Goal: Find specific page/section: Find specific page/section

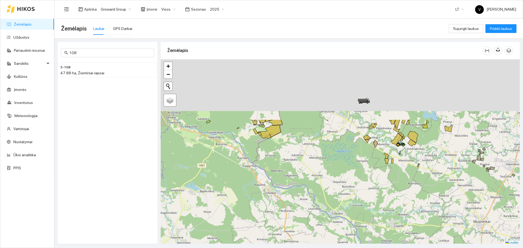
scroll to position [2, 0]
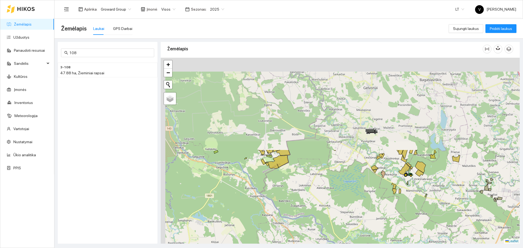
drag, startPoint x: 353, startPoint y: 192, endPoint x: 361, endPoint y: 224, distance: 32.8
click at [361, 224] on div at bounding box center [340, 151] width 359 height 186
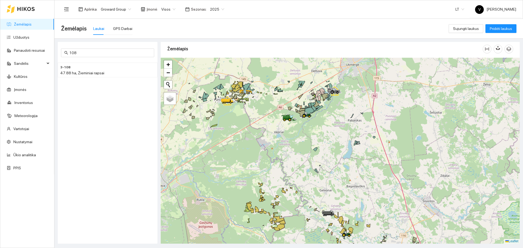
drag, startPoint x: 291, startPoint y: 151, endPoint x: 303, endPoint y: 179, distance: 30.2
click at [303, 179] on div at bounding box center [340, 151] width 359 height 186
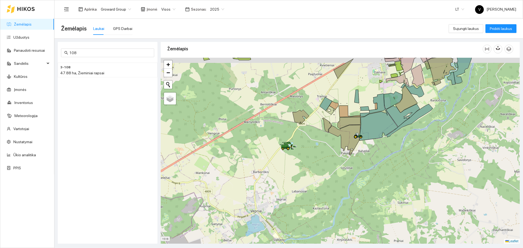
drag, startPoint x: 339, startPoint y: 137, endPoint x: 328, endPoint y: 157, distance: 22.9
click at [324, 159] on div at bounding box center [340, 151] width 359 height 186
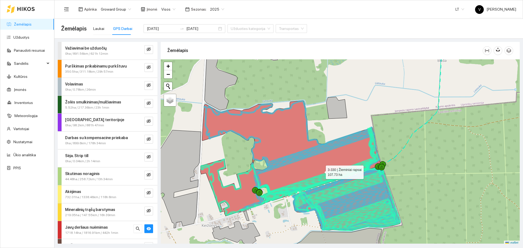
scroll to position [2, 0]
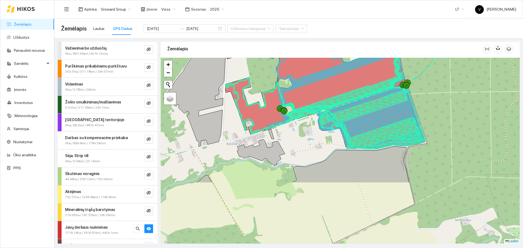
drag, startPoint x: 310, startPoint y: 190, endPoint x: 340, endPoint y: 93, distance: 101.1
click at [340, 93] on icon at bounding box center [371, 117] width 107 height 63
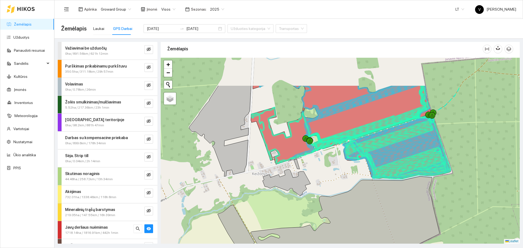
drag, startPoint x: 318, startPoint y: 130, endPoint x: 336, endPoint y: 161, distance: 35.3
click at [336, 161] on div at bounding box center [340, 151] width 359 height 186
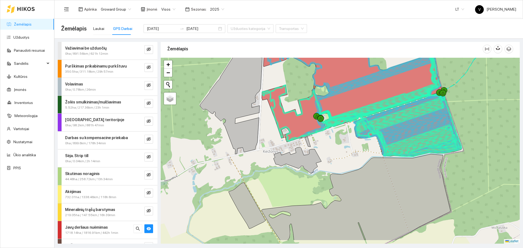
drag, startPoint x: 310, startPoint y: 182, endPoint x: 309, endPoint y: 188, distance: 5.2
click at [309, 188] on div at bounding box center [340, 151] width 359 height 186
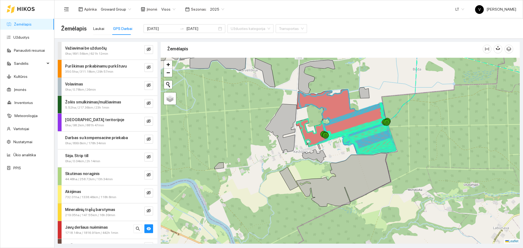
drag, startPoint x: 304, startPoint y: 193, endPoint x: 316, endPoint y: 175, distance: 22.0
click at [316, 175] on div at bounding box center [340, 151] width 359 height 186
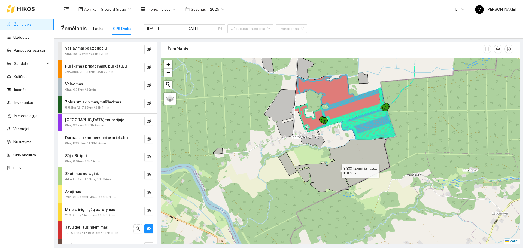
drag, startPoint x: 337, startPoint y: 180, endPoint x: 336, endPoint y: 154, distance: 25.6
click at [337, 164] on icon at bounding box center [342, 165] width 94 height 54
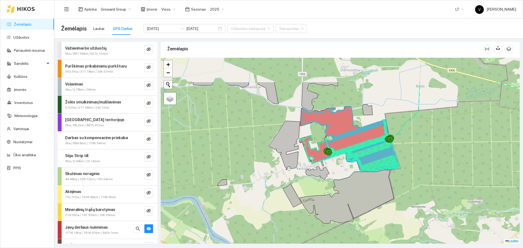
drag, startPoint x: 316, startPoint y: 168, endPoint x: 320, endPoint y: 182, distance: 14.4
click at [320, 182] on div at bounding box center [340, 151] width 359 height 186
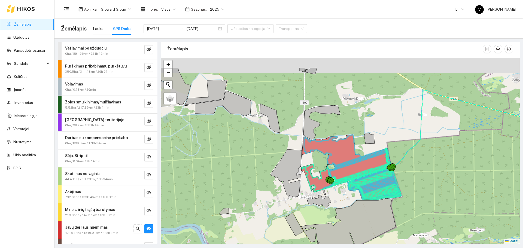
click at [313, 207] on div at bounding box center [340, 151] width 359 height 186
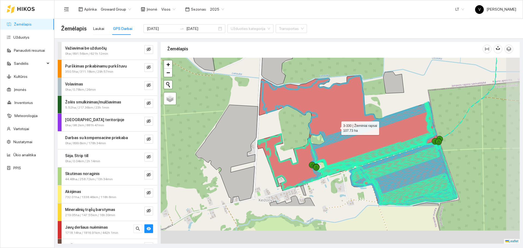
click at [337, 127] on icon at bounding box center [347, 132] width 180 height 115
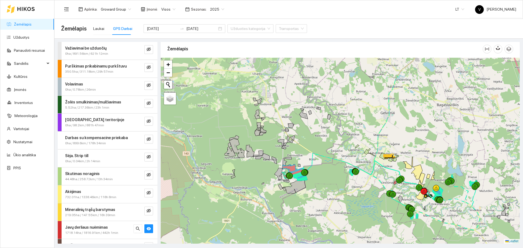
drag, startPoint x: 397, startPoint y: 155, endPoint x: 377, endPoint y: 163, distance: 22.4
click at [387, 159] on icon at bounding box center [389, 158] width 5 height 1
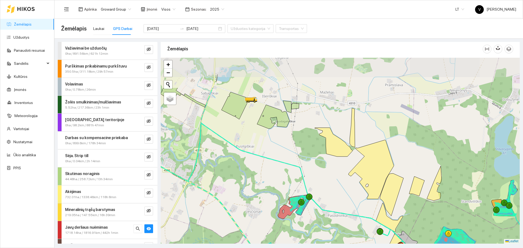
drag, startPoint x: 280, startPoint y: 136, endPoint x: 280, endPoint y: 147, distance: 11.2
click at [280, 147] on div at bounding box center [340, 151] width 359 height 186
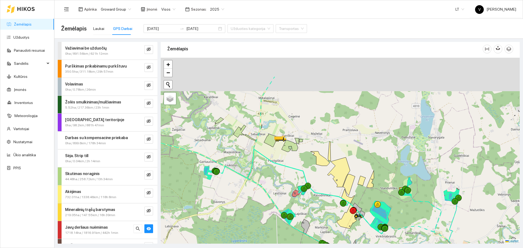
drag, startPoint x: 283, startPoint y: 155, endPoint x: 291, endPoint y: 161, distance: 10.1
click at [291, 161] on div at bounding box center [340, 151] width 359 height 186
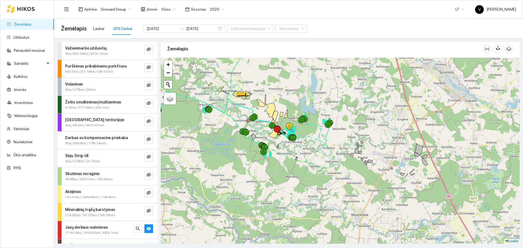
drag, startPoint x: 383, startPoint y: 158, endPoint x: 351, endPoint y: 169, distance: 33.7
click at [351, 169] on div at bounding box center [340, 151] width 359 height 186
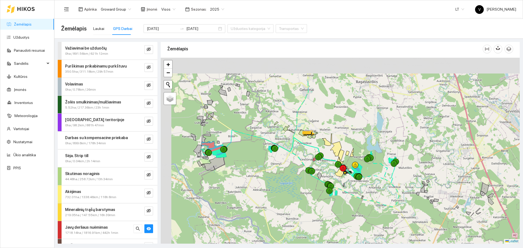
click at [312, 159] on div at bounding box center [340, 151] width 359 height 186
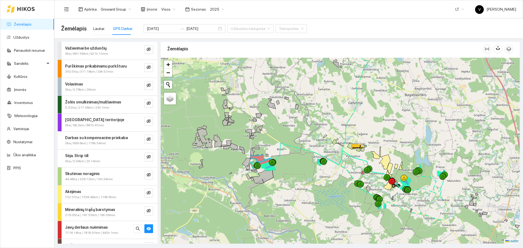
drag, startPoint x: 297, startPoint y: 212, endPoint x: 309, endPoint y: 209, distance: 12.3
click at [310, 213] on div at bounding box center [340, 151] width 359 height 186
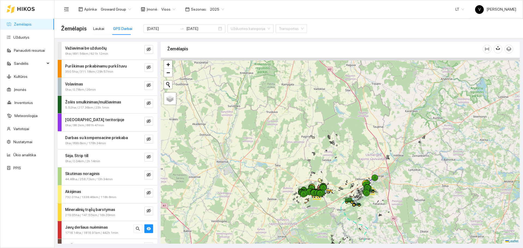
drag, startPoint x: 269, startPoint y: 135, endPoint x: 310, endPoint y: 192, distance: 70.2
click at [310, 192] on div at bounding box center [313, 192] width 7 height 7
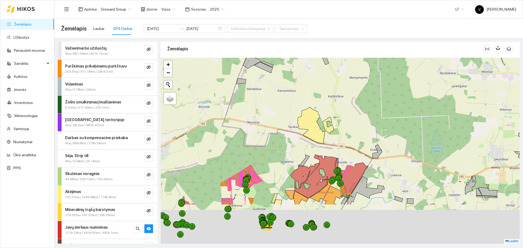
drag, startPoint x: 286, startPoint y: 191, endPoint x: 293, endPoint y: 130, distance: 60.6
click at [293, 131] on div at bounding box center [340, 151] width 359 height 186
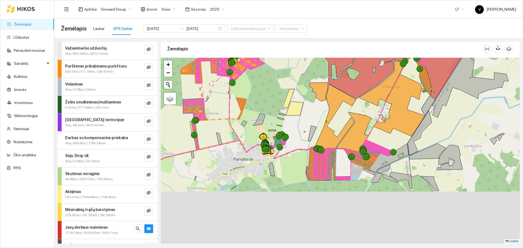
drag, startPoint x: 289, startPoint y: 127, endPoint x: 291, endPoint y: 118, distance: 8.9
click at [291, 118] on div at bounding box center [340, 151] width 359 height 186
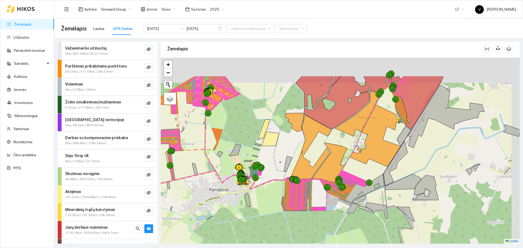
drag, startPoint x: 333, startPoint y: 155, endPoint x: 307, endPoint y: 202, distance: 53.3
click at [307, 202] on div at bounding box center [340, 151] width 359 height 186
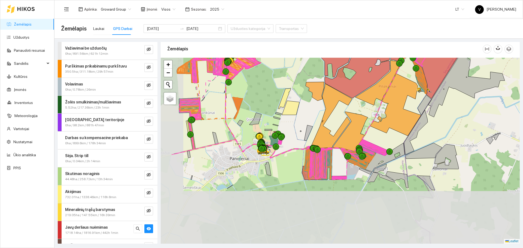
drag, startPoint x: 333, startPoint y: 150, endPoint x: 357, endPoint y: 121, distance: 37.9
click at [370, 117] on div at bounding box center [340, 151] width 359 height 186
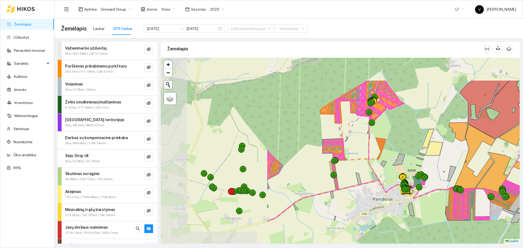
drag, startPoint x: 264, startPoint y: 181, endPoint x: 351, endPoint y: 180, distance: 87.1
click at [351, 180] on div at bounding box center [340, 151] width 359 height 186
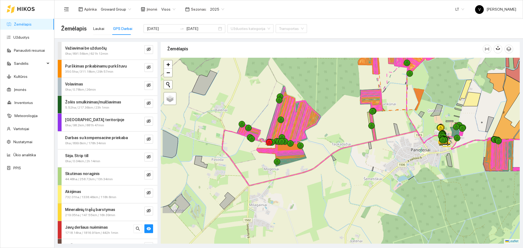
drag, startPoint x: 276, startPoint y: 197, endPoint x: 312, endPoint y: 149, distance: 60.1
click at [312, 149] on div at bounding box center [340, 151] width 359 height 186
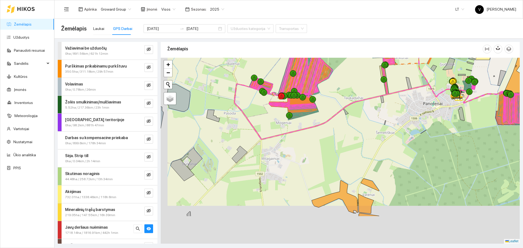
drag, startPoint x: 301, startPoint y: 193, endPoint x: 314, endPoint y: 140, distance: 54.1
click at [314, 140] on div at bounding box center [340, 151] width 359 height 186
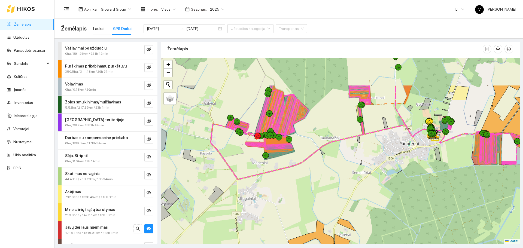
drag, startPoint x: 295, startPoint y: 179, endPoint x: 289, endPoint y: 189, distance: 11.1
click at [289, 189] on div at bounding box center [340, 151] width 359 height 186
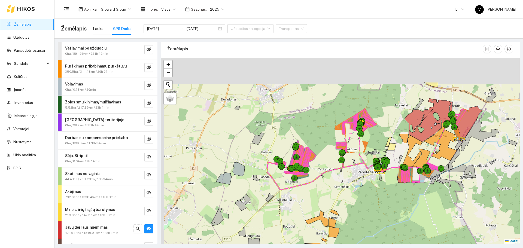
drag, startPoint x: 325, startPoint y: 126, endPoint x: 345, endPoint y: 171, distance: 48.9
click at [345, 171] on div at bounding box center [340, 151] width 359 height 186
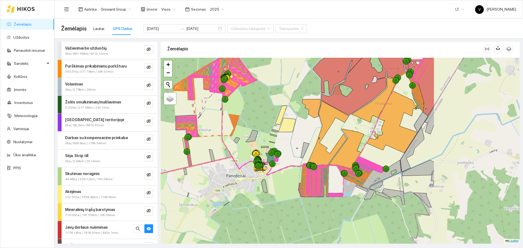
drag, startPoint x: 455, startPoint y: 171, endPoint x: 332, endPoint y: 152, distance: 124.3
click at [331, 152] on icon at bounding box center [328, 133] width 41 height 64
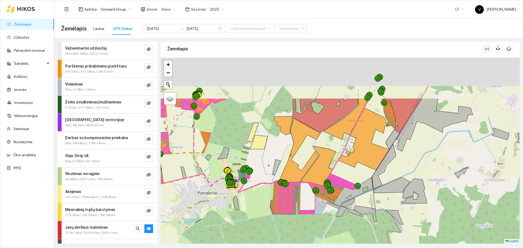
drag, startPoint x: 329, startPoint y: 154, endPoint x: 314, endPoint y: 225, distance: 73.1
click at [314, 228] on div at bounding box center [340, 151] width 359 height 186
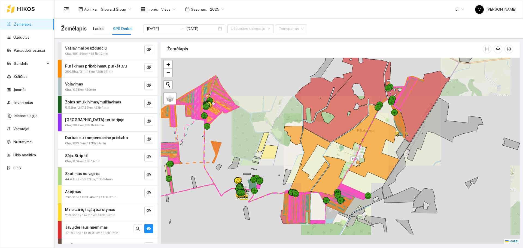
drag, startPoint x: 457, startPoint y: 166, endPoint x: 298, endPoint y: 192, distance: 161.7
click at [298, 192] on div at bounding box center [340, 151] width 359 height 186
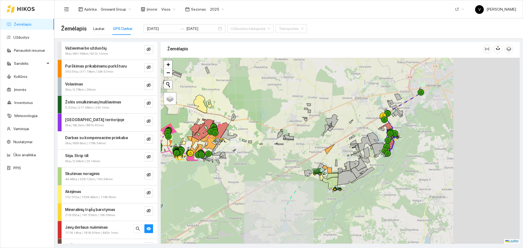
drag, startPoint x: 428, startPoint y: 187, endPoint x: 295, endPoint y: 130, distance: 144.8
click at [292, 132] on div at bounding box center [340, 151] width 359 height 186
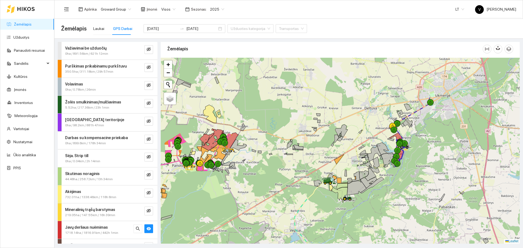
drag, startPoint x: 354, startPoint y: 176, endPoint x: 328, endPoint y: 184, distance: 27.0
click at [337, 183] on icon at bounding box center [342, 180] width 11 height 5
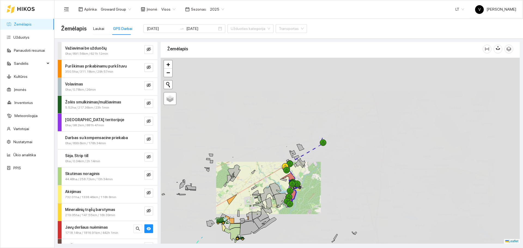
drag, startPoint x: 358, startPoint y: 184, endPoint x: 293, endPoint y: 213, distance: 71.3
click at [293, 213] on div at bounding box center [340, 151] width 359 height 186
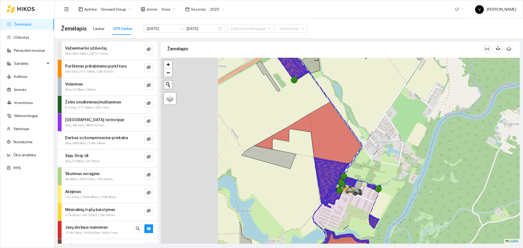
drag, startPoint x: 325, startPoint y: 203, endPoint x: 364, endPoint y: 196, distance: 39.2
click at [364, 196] on div at bounding box center [340, 151] width 359 height 186
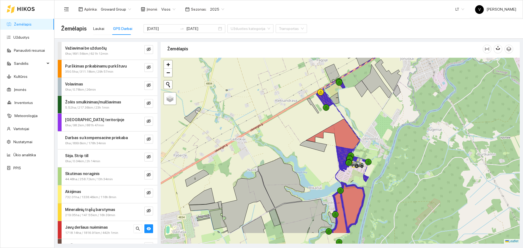
drag, startPoint x: 343, startPoint y: 210, endPoint x: 342, endPoint y: 181, distance: 28.9
click at [342, 181] on div at bounding box center [340, 151] width 359 height 186
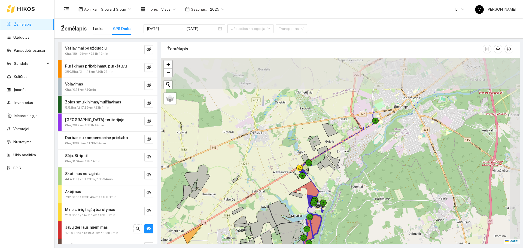
drag, startPoint x: 325, startPoint y: 145, endPoint x: 314, endPoint y: 169, distance: 25.8
click at [314, 169] on div at bounding box center [340, 151] width 359 height 186
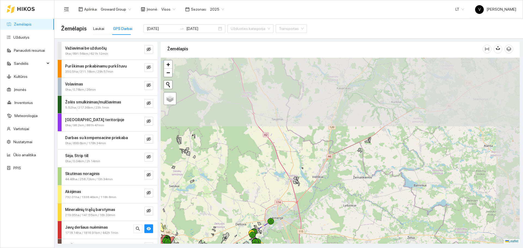
drag, startPoint x: 309, startPoint y: 189, endPoint x: 306, endPoint y: 199, distance: 10.2
click at [306, 199] on div at bounding box center [340, 151] width 359 height 186
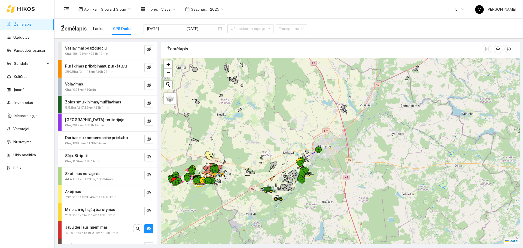
drag, startPoint x: 287, startPoint y: 190, endPoint x: 339, endPoint y: 112, distance: 93.3
click at [341, 107] on div at bounding box center [340, 151] width 359 height 186
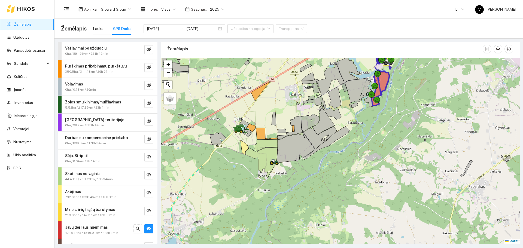
drag, startPoint x: 250, startPoint y: 150, endPoint x: 266, endPoint y: 143, distance: 18.1
click at [266, 147] on icon at bounding box center [262, 162] width 32 height 30
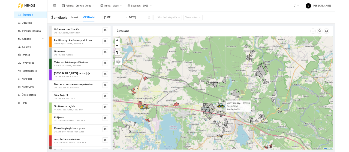
scroll to position [2, 0]
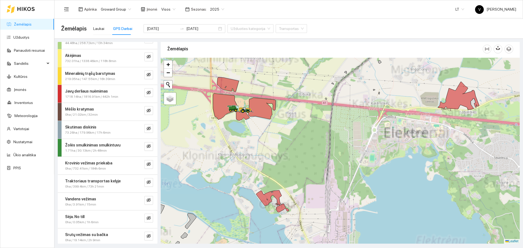
click at [386, 150] on div at bounding box center [340, 151] width 359 height 186
click at [340, 158] on div at bounding box center [340, 151] width 359 height 186
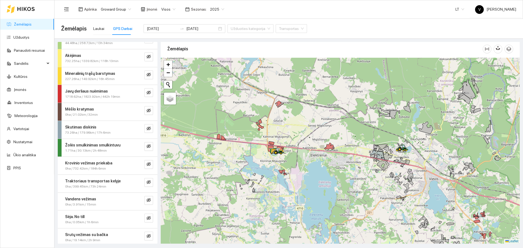
drag, startPoint x: 345, startPoint y: 140, endPoint x: 377, endPoint y: 185, distance: 55.6
click at [380, 188] on div at bounding box center [340, 151] width 359 height 186
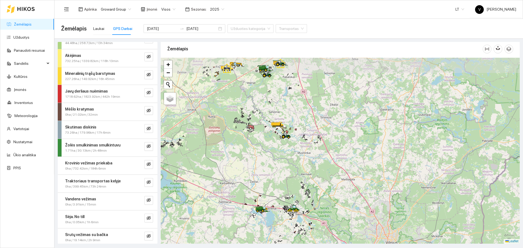
drag, startPoint x: 312, startPoint y: 193, endPoint x: 298, endPoint y: 147, distance: 47.7
click at [298, 227] on div at bounding box center [340, 151] width 359 height 186
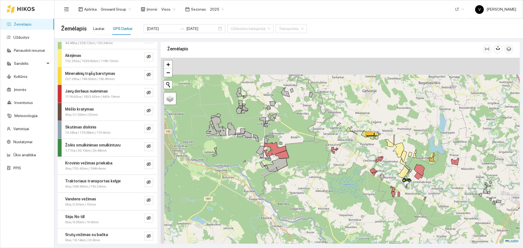
drag, startPoint x: 310, startPoint y: 140, endPoint x: 360, endPoint y: 174, distance: 59.8
click at [373, 185] on div at bounding box center [340, 151] width 359 height 186
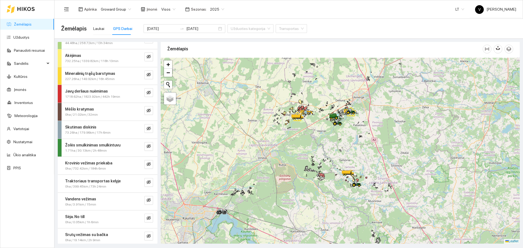
drag, startPoint x: 323, startPoint y: 156, endPoint x: 334, endPoint y: 165, distance: 14.1
click at [338, 177] on div at bounding box center [340, 151] width 359 height 186
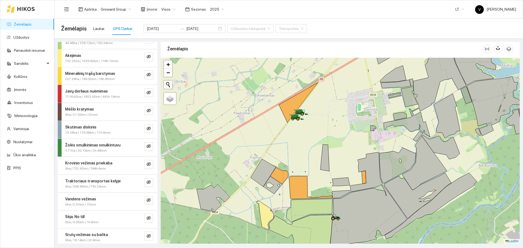
drag, startPoint x: 318, startPoint y: 178, endPoint x: 299, endPoint y: 153, distance: 31.3
click at [299, 153] on div at bounding box center [340, 151] width 359 height 186
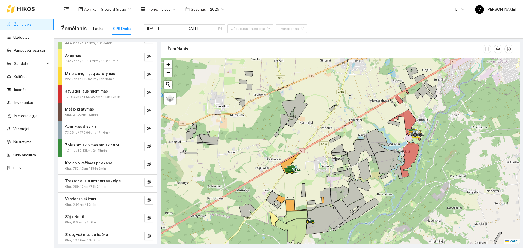
drag, startPoint x: 313, startPoint y: 151, endPoint x: 304, endPoint y: 181, distance: 30.6
click at [304, 181] on div at bounding box center [340, 151] width 359 height 186
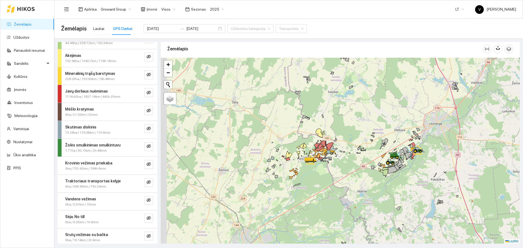
drag, startPoint x: 367, startPoint y: 162, endPoint x: 359, endPoint y: 161, distance: 8.8
click at [370, 161] on div at bounding box center [340, 151] width 359 height 186
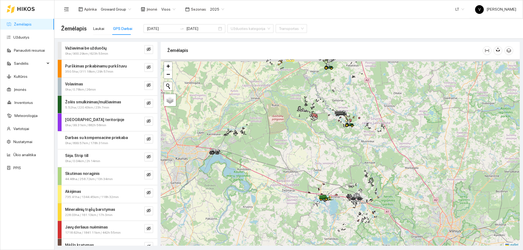
scroll to position [2, 0]
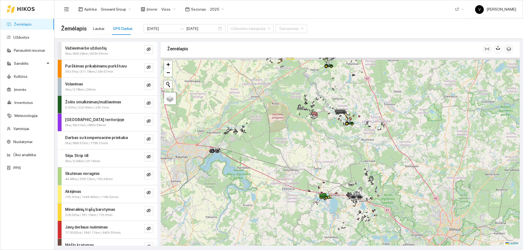
drag, startPoint x: 344, startPoint y: 137, endPoint x: 302, endPoint y: 175, distance: 56.7
click at [304, 152] on div at bounding box center [340, 152] width 359 height 188
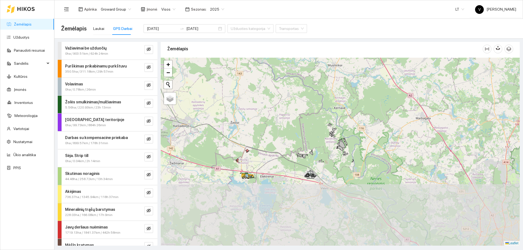
drag, startPoint x: 310, startPoint y: 209, endPoint x: 307, endPoint y: 107, distance: 102.2
click at [307, 107] on div at bounding box center [340, 152] width 359 height 188
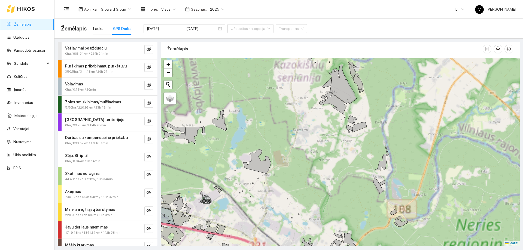
click at [325, 152] on div at bounding box center [340, 152] width 359 height 188
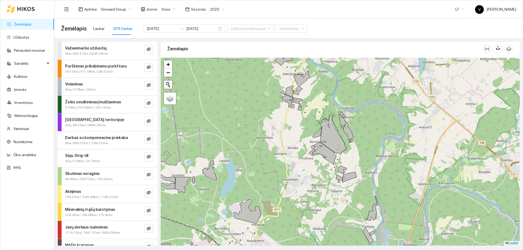
click at [22, 23] on link "Žemėlapis" at bounding box center [23, 24] width 18 height 4
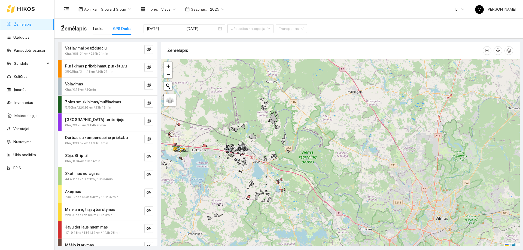
scroll to position [2, 0]
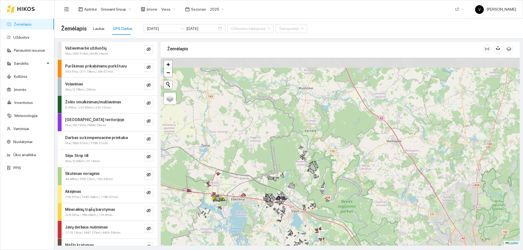
drag, startPoint x: 283, startPoint y: 166, endPoint x: 287, endPoint y: 179, distance: 13.5
click at [297, 152] on div at bounding box center [340, 152] width 359 height 188
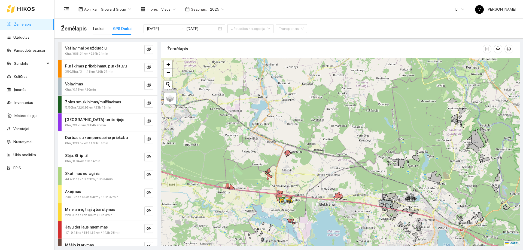
drag, startPoint x: 251, startPoint y: 188, endPoint x: 256, endPoint y: 188, distance: 4.9
click at [256, 152] on div at bounding box center [340, 152] width 359 height 188
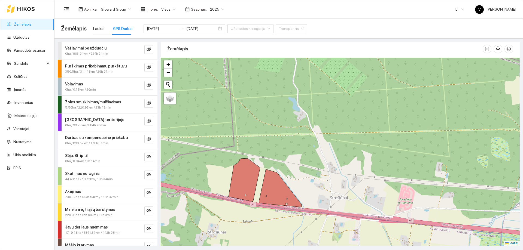
scroll to position [27, 0]
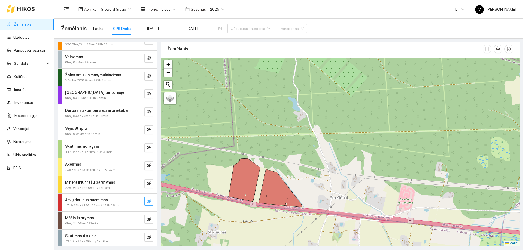
click at [146, 152] on icon "eye-invisible" at bounding box center [148, 201] width 4 height 4
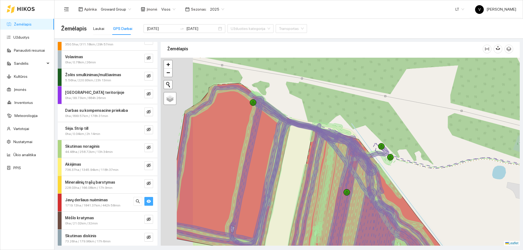
drag, startPoint x: 256, startPoint y: 185, endPoint x: 287, endPoint y: 141, distance: 53.8
click at [286, 143] on icon at bounding box center [233, 165] width 115 height 164
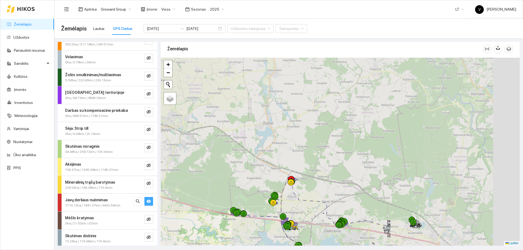
drag, startPoint x: 368, startPoint y: 171, endPoint x: 303, endPoint y: 212, distance: 77.5
click at [268, 152] on div at bounding box center [340, 152] width 359 height 188
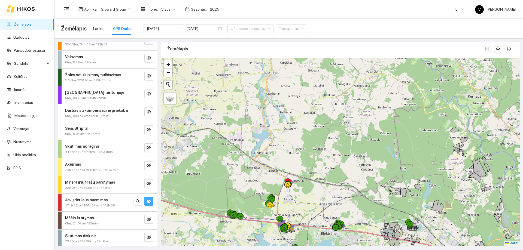
click at [22, 23] on link "Žemėlapis" at bounding box center [23, 24] width 18 height 4
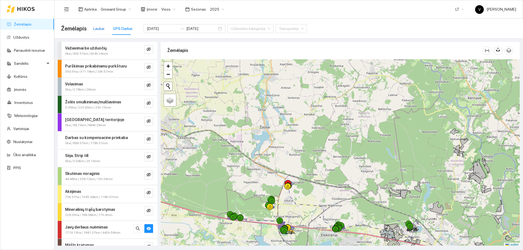
click at [94, 28] on div "Laukai" at bounding box center [98, 29] width 11 height 6
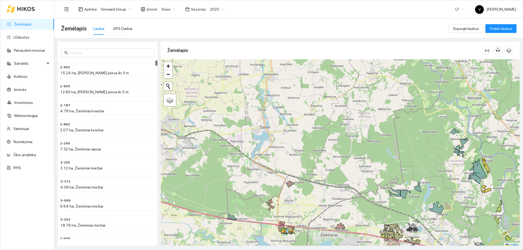
scroll to position [2, 0]
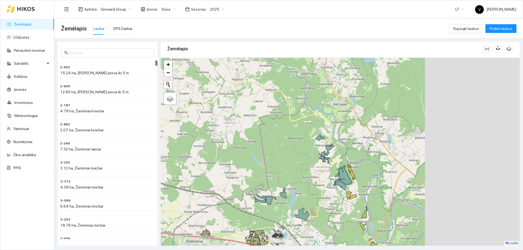
drag, startPoint x: 441, startPoint y: 170, endPoint x: 306, endPoint y: 178, distance: 135.3
click at [306, 152] on div at bounding box center [340, 152] width 359 height 188
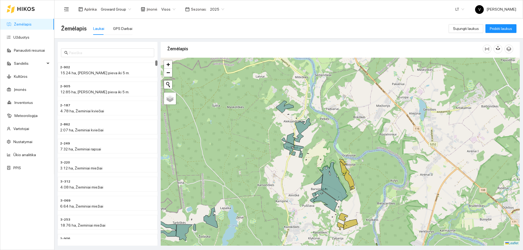
click at [218, 11] on span "2025" at bounding box center [217, 9] width 14 height 8
click at [210, 73] on div "2026" at bounding box center [213, 72] width 14 height 6
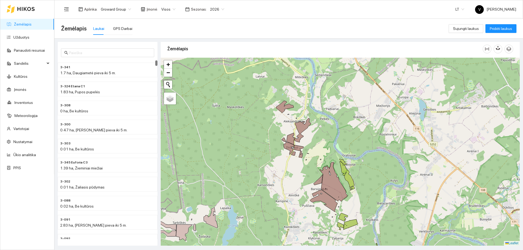
click at [291, 91] on div at bounding box center [340, 152] width 359 height 188
click at [271, 120] on div at bounding box center [340, 152] width 359 height 188
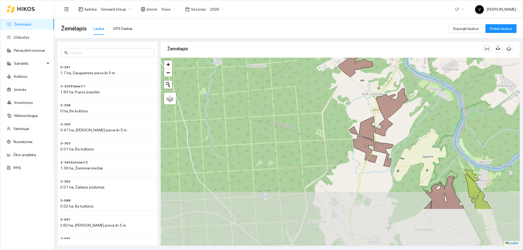
drag, startPoint x: 317, startPoint y: 164, endPoint x: 299, endPoint y: 104, distance: 62.2
click at [300, 102] on div at bounding box center [340, 152] width 359 height 188
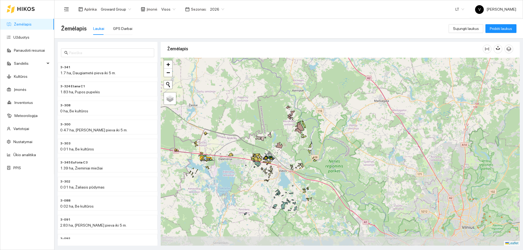
drag, startPoint x: 260, startPoint y: 216, endPoint x: 268, endPoint y: 179, distance: 38.1
click at [268, 152] on div at bounding box center [340, 152] width 359 height 188
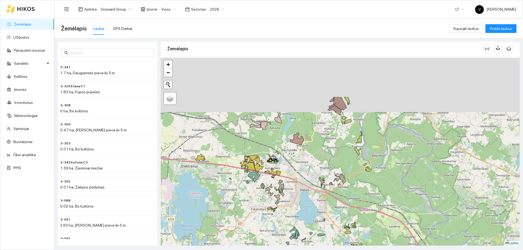
drag, startPoint x: 302, startPoint y: 142, endPoint x: 300, endPoint y: 206, distance: 63.8
click at [300, 152] on div at bounding box center [340, 152] width 359 height 188
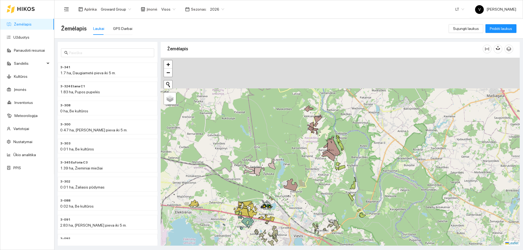
drag, startPoint x: 312, startPoint y: 145, endPoint x: 312, endPoint y: 149, distance: 4.4
click at [312, 149] on div at bounding box center [340, 152] width 359 height 188
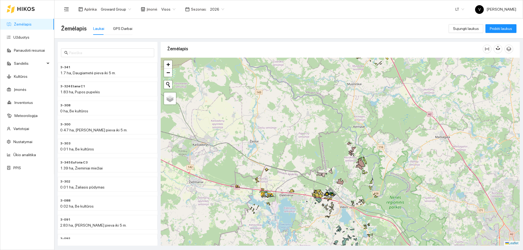
drag, startPoint x: 291, startPoint y: 209, endPoint x: 334, endPoint y: 193, distance: 45.6
click at [334, 152] on icon at bounding box center [330, 193] width 10 height 6
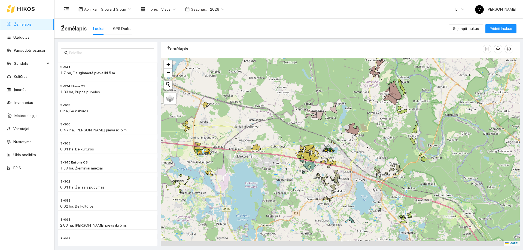
drag, startPoint x: 334, startPoint y: 191, endPoint x: 340, endPoint y: 149, distance: 43.2
click at [340, 149] on div at bounding box center [340, 152] width 359 height 188
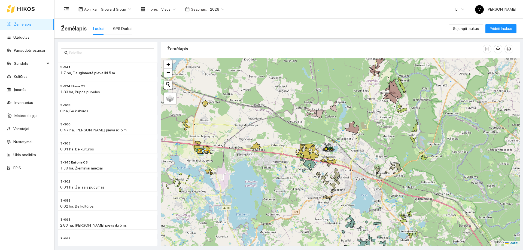
click at [170, 5] on span "Visos" at bounding box center [168, 9] width 14 height 8
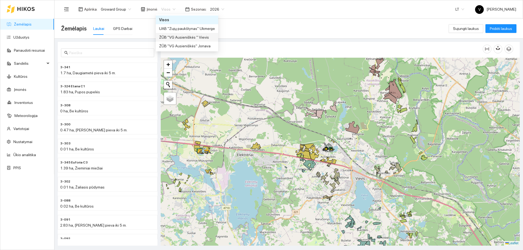
click at [172, 38] on div "ŽŪB "VG Ausieniškės " Vievis" at bounding box center [187, 37] width 56 height 6
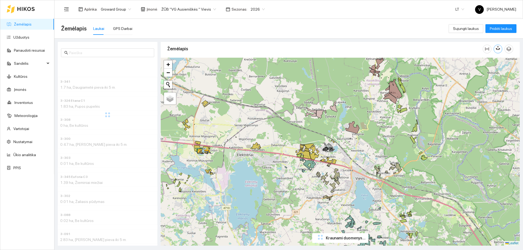
click at [348, 49] on icon "button" at bounding box center [498, 48] width 3 height 5
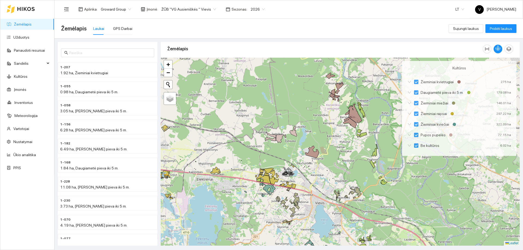
drag, startPoint x: 350, startPoint y: 108, endPoint x: 310, endPoint y: 133, distance: 47.2
click at [310, 133] on div at bounding box center [340, 152] width 359 height 188
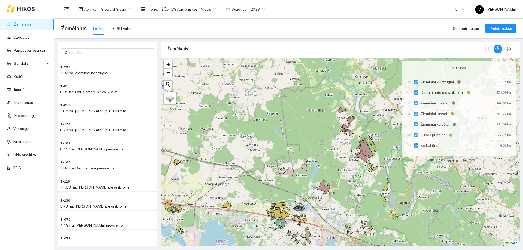
drag, startPoint x: 333, startPoint y: 129, endPoint x: 344, endPoint y: 163, distance: 36.1
click at [344, 152] on div at bounding box center [340, 152] width 359 height 188
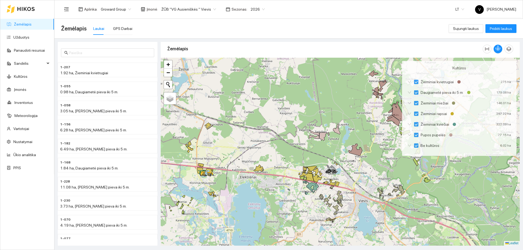
drag, startPoint x: 339, startPoint y: 173, endPoint x: 367, endPoint y: 139, distance: 43.6
click at [348, 137] on div at bounding box center [340, 152] width 359 height 188
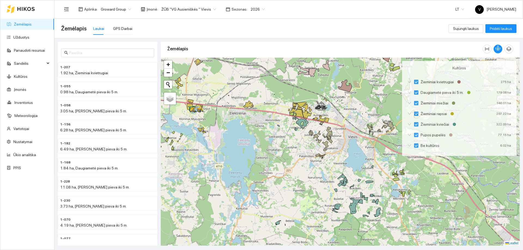
drag, startPoint x: 346, startPoint y: 153, endPoint x: 335, endPoint y: 135, distance: 21.1
click at [335, 135] on div at bounding box center [340, 152] width 359 height 188
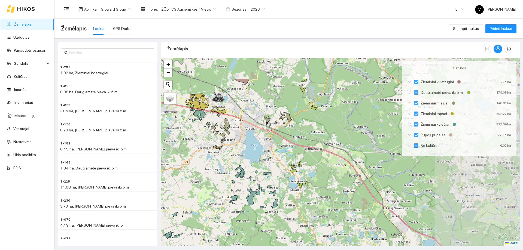
drag, startPoint x: 273, startPoint y: 191, endPoint x: 246, endPoint y: 196, distance: 27.0
click at [230, 152] on icon at bounding box center [233, 202] width 6 height 4
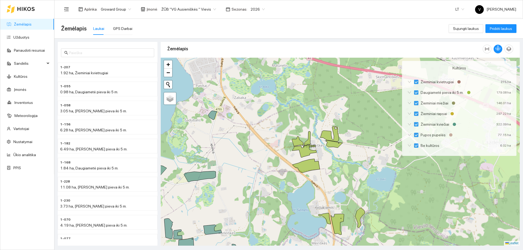
drag, startPoint x: 289, startPoint y: 106, endPoint x: 300, endPoint y: 174, distance: 69.0
click at [300, 152] on div at bounding box center [340, 152] width 359 height 188
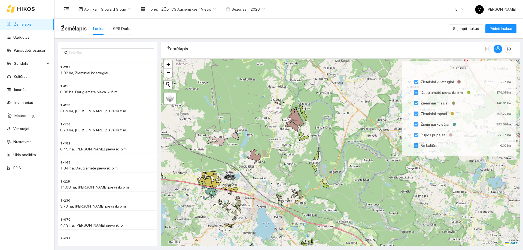
drag, startPoint x: 300, startPoint y: 157, endPoint x: 305, endPoint y: 200, distance: 43.3
click at [302, 152] on div at bounding box center [340, 152] width 359 height 188
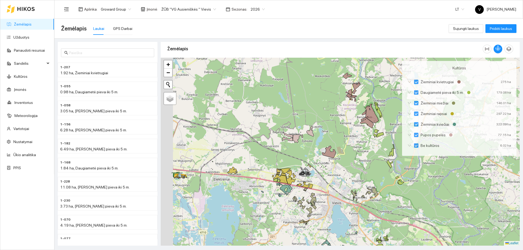
drag, startPoint x: 286, startPoint y: 172, endPoint x: 356, endPoint y: 167, distance: 70.4
click at [348, 152] on div at bounding box center [340, 152] width 359 height 188
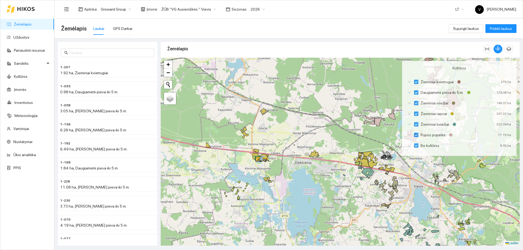
drag, startPoint x: 276, startPoint y: 190, endPoint x: 353, endPoint y: 173, distance: 78.5
click at [348, 152] on div at bounding box center [340, 152] width 359 height 188
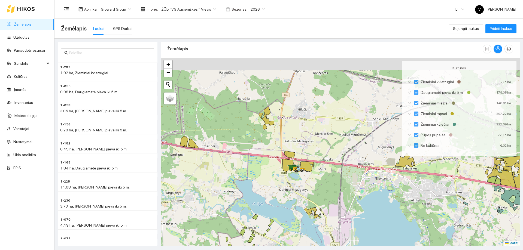
drag, startPoint x: 297, startPoint y: 180, endPoint x: 296, endPoint y: 191, distance: 10.6
click at [296, 152] on div at bounding box center [340, 152] width 359 height 188
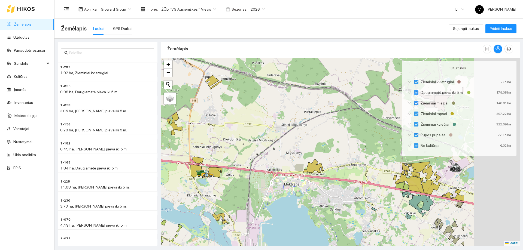
drag, startPoint x: 310, startPoint y: 191, endPoint x: 270, endPoint y: 195, distance: 40.5
click at [270, 152] on div at bounding box center [340, 152] width 359 height 188
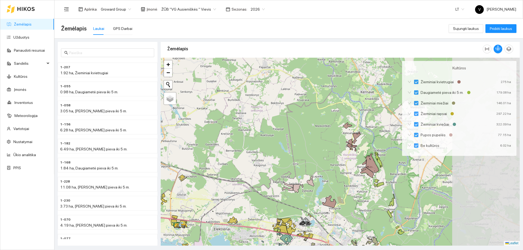
drag, startPoint x: 411, startPoint y: 200, endPoint x: 326, endPoint y: 243, distance: 95.1
click at [325, 152] on div at bounding box center [340, 152] width 359 height 188
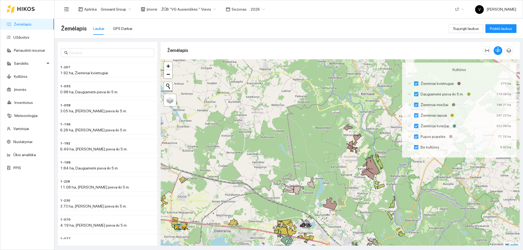
scroll to position [2, 0]
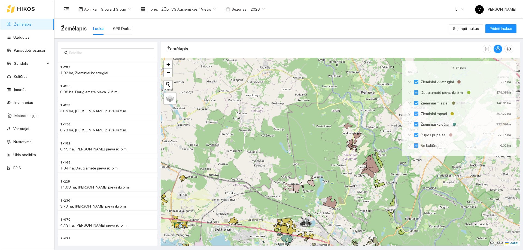
click at [363, 86] on div at bounding box center [340, 152] width 359 height 188
click at [500, 49] on icon "button" at bounding box center [497, 47] width 5 height 5
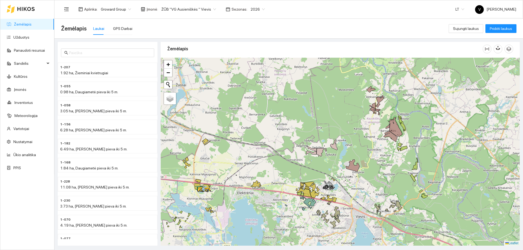
drag, startPoint x: 372, startPoint y: 157, endPoint x: 374, endPoint y: 151, distance: 5.6
click at [374, 151] on div at bounding box center [340, 152] width 359 height 188
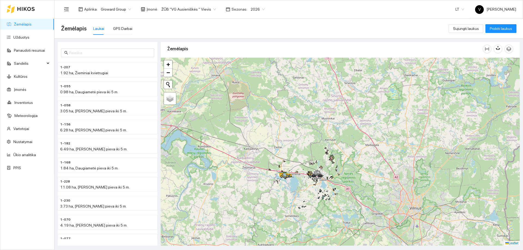
drag, startPoint x: 333, startPoint y: 170, endPoint x: 315, endPoint y: 139, distance: 36.4
click at [315, 139] on div at bounding box center [340, 152] width 359 height 188
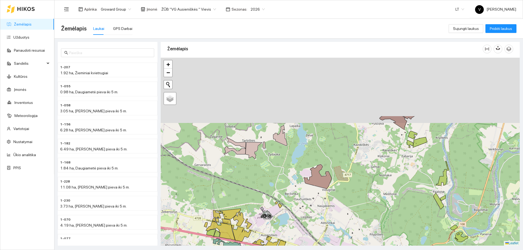
drag, startPoint x: 335, startPoint y: 133, endPoint x: 371, endPoint y: 230, distance: 104.0
click at [371, 230] on div at bounding box center [340, 152] width 359 height 188
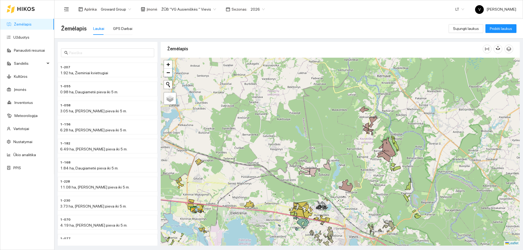
drag, startPoint x: 504, startPoint y: 30, endPoint x: 401, endPoint y: 58, distance: 106.6
click at [396, 60] on div at bounding box center [340, 152] width 359 height 188
click at [499, 47] on icon "button" at bounding box center [497, 47] width 5 height 5
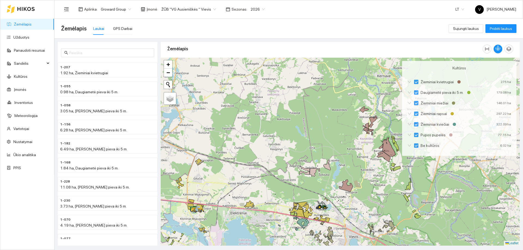
click at [337, 114] on div at bounding box center [340, 152] width 359 height 188
click at [394, 70] on div at bounding box center [340, 152] width 359 height 188
click at [368, 97] on div at bounding box center [340, 152] width 359 height 188
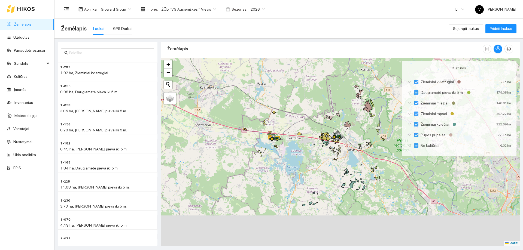
drag, startPoint x: 283, startPoint y: 179, endPoint x: 289, endPoint y: 118, distance: 61.6
click at [289, 118] on div at bounding box center [340, 152] width 359 height 188
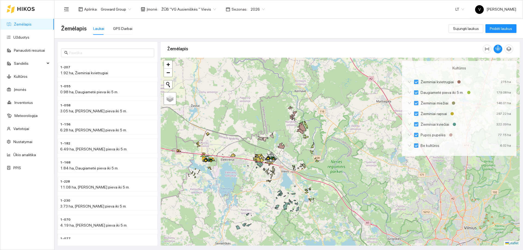
drag, startPoint x: 317, startPoint y: 146, endPoint x: 256, endPoint y: 175, distance: 68.1
click at [256, 175] on div at bounding box center [340, 152] width 359 height 188
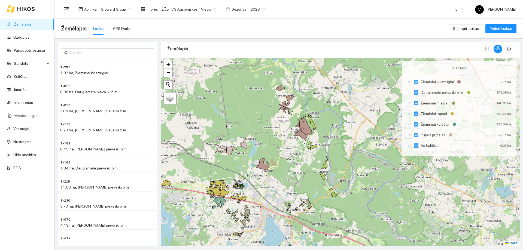
click at [343, 91] on div at bounding box center [340, 152] width 359 height 188
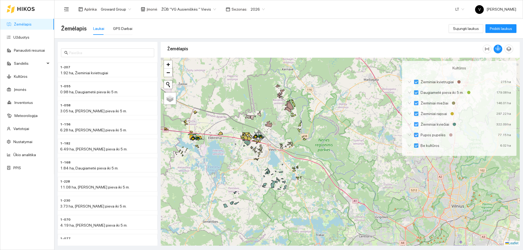
drag, startPoint x: 257, startPoint y: 139, endPoint x: 247, endPoint y: 124, distance: 18.0
click at [247, 124] on div at bounding box center [340, 152] width 359 height 188
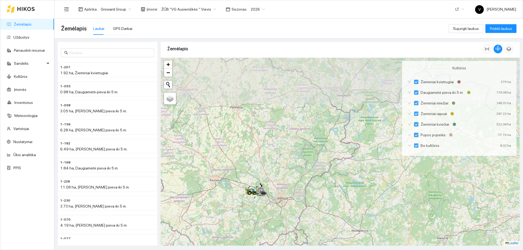
drag, startPoint x: 259, startPoint y: 157, endPoint x: 261, endPoint y: 176, distance: 19.2
click at [261, 176] on div at bounding box center [340, 152] width 359 height 188
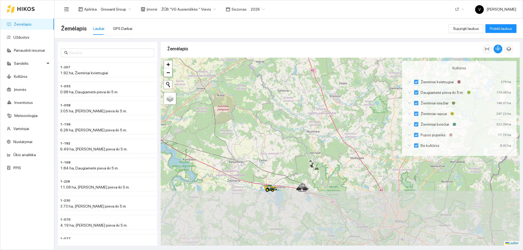
drag, startPoint x: 255, startPoint y: 97, endPoint x: 256, endPoint y: 87, distance: 10.1
click at [256, 87] on div at bounding box center [340, 152] width 359 height 188
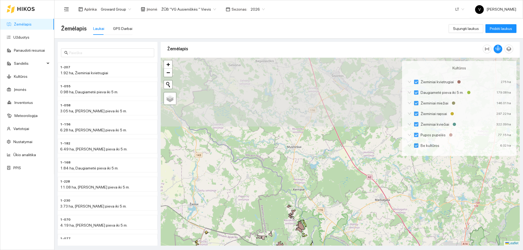
drag, startPoint x: 335, startPoint y: 120, endPoint x: 314, endPoint y: 212, distance: 93.9
click at [314, 212] on div at bounding box center [340, 152] width 359 height 188
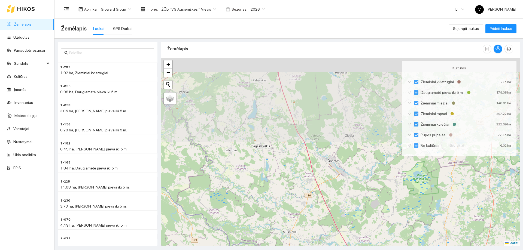
drag, startPoint x: 314, startPoint y: 139, endPoint x: 310, endPoint y: 220, distance: 81.0
click at [310, 220] on div at bounding box center [340, 152] width 359 height 188
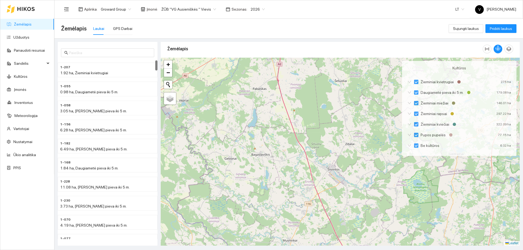
click at [212, 9] on div "ŽŪB "VG Ausieniškės " Vievis" at bounding box center [188, 9] width 61 height 9
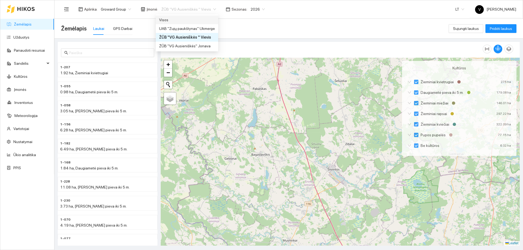
click at [203, 23] on div "Visos" at bounding box center [187, 20] width 56 height 6
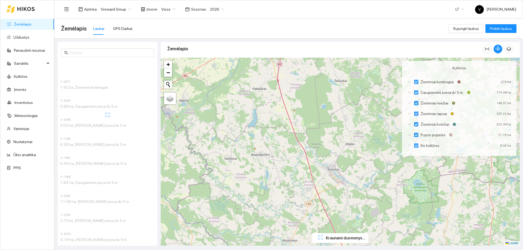
click at [219, 10] on span "2026" at bounding box center [217, 9] width 14 height 8
click at [213, 64] on div "2025" at bounding box center [213, 63] width 14 height 6
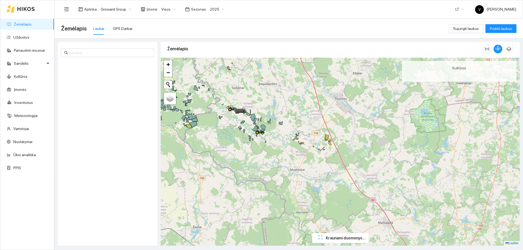
drag, startPoint x: 249, startPoint y: 172, endPoint x: 256, endPoint y: 137, distance: 35.5
click at [253, 133] on div at bounding box center [340, 152] width 359 height 188
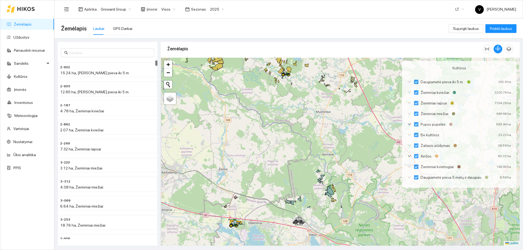
drag, startPoint x: 245, startPoint y: 167, endPoint x: 258, endPoint y: 116, distance: 52.6
click at [258, 116] on div at bounding box center [340, 152] width 359 height 188
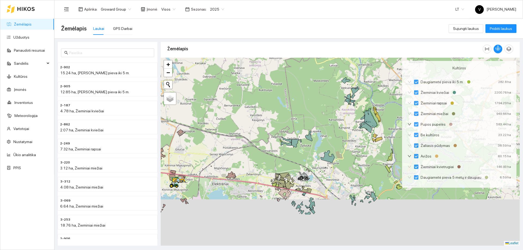
drag, startPoint x: 310, startPoint y: 159, endPoint x: 313, endPoint y: 141, distance: 18.3
click at [313, 141] on div at bounding box center [340, 152] width 359 height 188
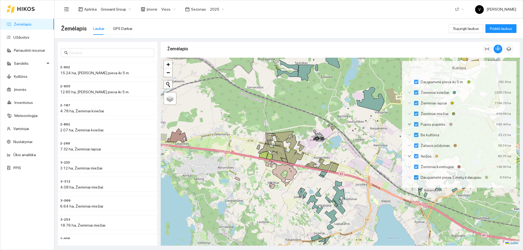
drag, startPoint x: 260, startPoint y: 177, endPoint x: 300, endPoint y: 190, distance: 42.3
click at [300, 190] on div at bounding box center [340, 152] width 359 height 188
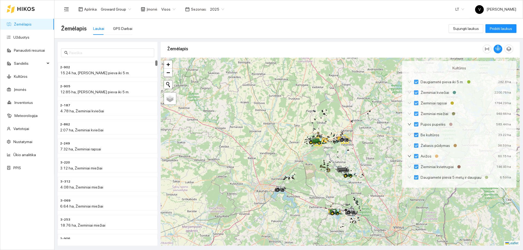
drag, startPoint x: 319, startPoint y: 173, endPoint x: 318, endPoint y: 177, distance: 3.6
click at [319, 186] on div at bounding box center [340, 152] width 359 height 188
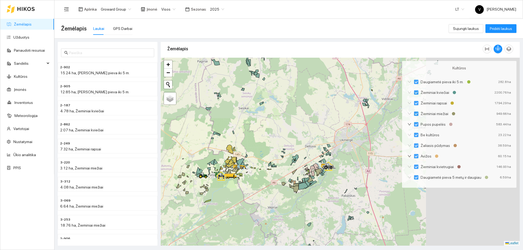
drag, startPoint x: 275, startPoint y: 191, endPoint x: 242, endPoint y: 193, distance: 32.4
click at [243, 193] on div at bounding box center [340, 152] width 359 height 188
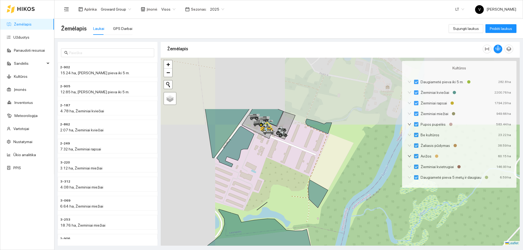
drag, startPoint x: 244, startPoint y: 130, endPoint x: 295, endPoint y: 188, distance: 77.3
click at [295, 188] on div at bounding box center [340, 152] width 359 height 188
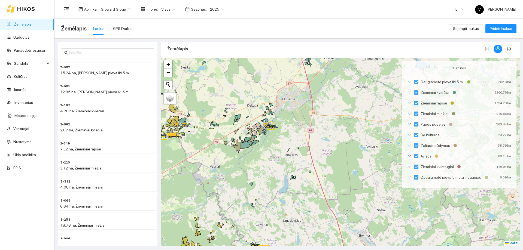
drag, startPoint x: 269, startPoint y: 158, endPoint x: 289, endPoint y: 136, distance: 29.7
click at [288, 137] on div at bounding box center [340, 152] width 359 height 188
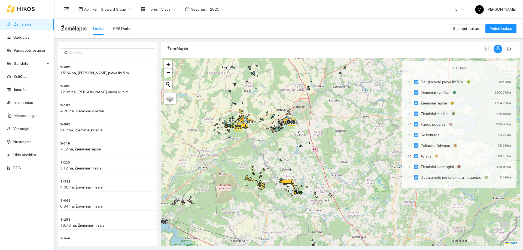
drag, startPoint x: 273, startPoint y: 216, endPoint x: 284, endPoint y: 146, distance: 70.5
click at [284, 146] on div at bounding box center [340, 152] width 359 height 188
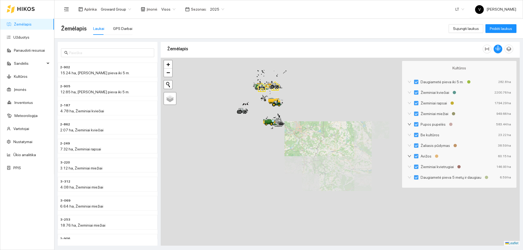
drag, startPoint x: 276, startPoint y: 118, endPoint x: 295, endPoint y: 194, distance: 79.1
click at [299, 202] on div at bounding box center [340, 152] width 359 height 188
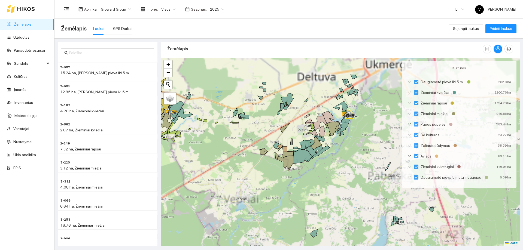
drag, startPoint x: 275, startPoint y: 127, endPoint x: 266, endPoint y: 150, distance: 24.4
click at [266, 151] on div at bounding box center [340, 152] width 359 height 188
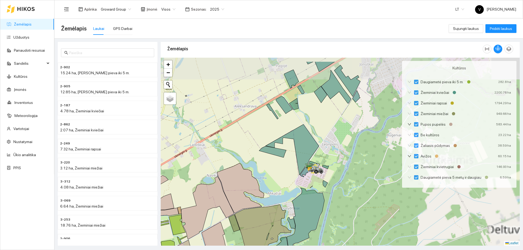
drag, startPoint x: 346, startPoint y: 118, endPoint x: 218, endPoint y: 141, distance: 129.8
click at [216, 141] on div at bounding box center [340, 152] width 359 height 188
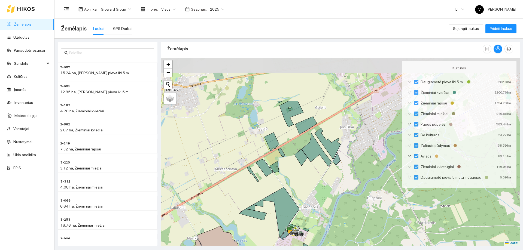
drag, startPoint x: 325, startPoint y: 144, endPoint x: 324, endPoint y: 164, distance: 21.0
click at [323, 178] on div at bounding box center [340, 152] width 359 height 188
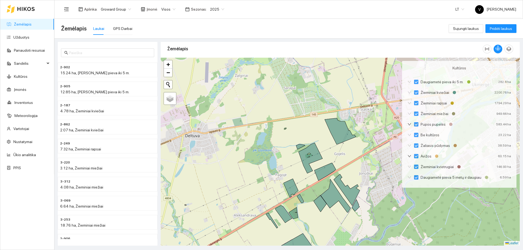
drag, startPoint x: 317, startPoint y: 151, endPoint x: 311, endPoint y: 176, distance: 26.2
click at [332, 177] on div at bounding box center [340, 152] width 359 height 188
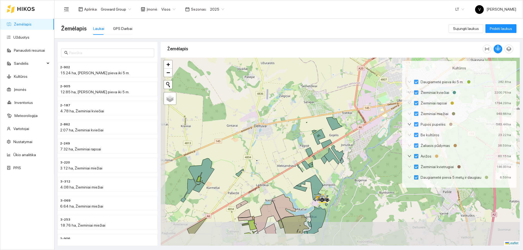
drag, startPoint x: 305, startPoint y: 197, endPoint x: 312, endPoint y: 166, distance: 31.8
click at [312, 166] on icon at bounding box center [310, 165] width 5 height 6
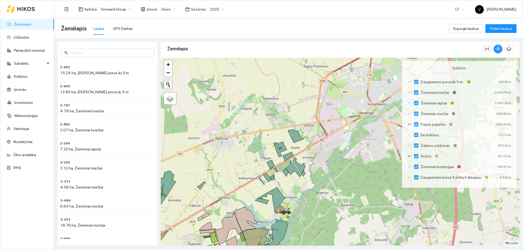
drag, startPoint x: 337, startPoint y: 153, endPoint x: 320, endPoint y: 161, distance: 18.3
click at [320, 161] on div at bounding box center [340, 152] width 359 height 188
click at [298, 138] on icon at bounding box center [296, 136] width 16 height 13
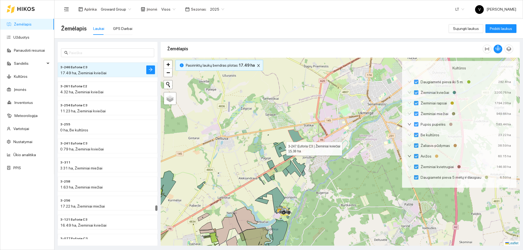
click at [281, 148] on icon at bounding box center [279, 149] width 13 height 15
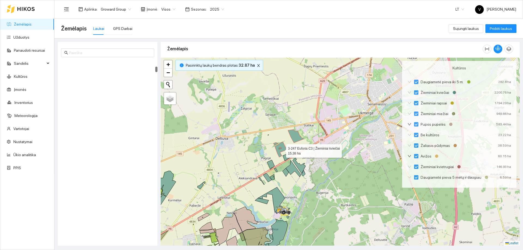
scroll to position [362, 0]
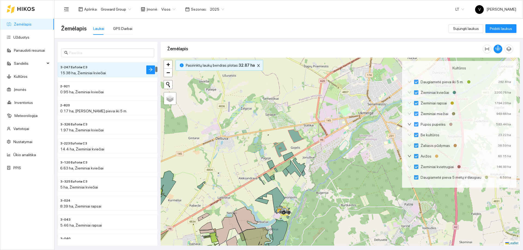
click at [291, 160] on div at bounding box center [340, 152] width 359 height 188
click at [289, 158] on icon at bounding box center [288, 156] width 11 height 9
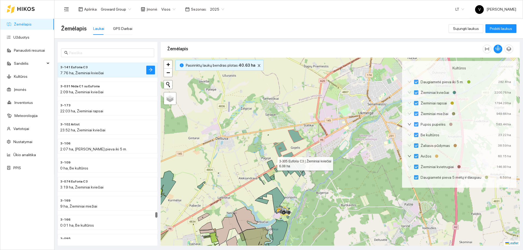
click at [272, 163] on icon at bounding box center [270, 165] width 7 height 10
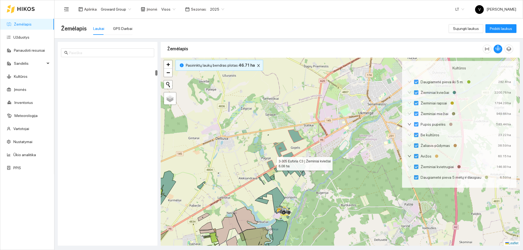
scroll to position [552, 0]
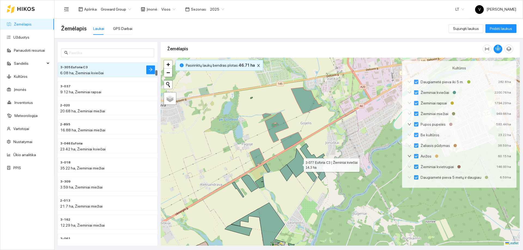
click at [300, 164] on icon at bounding box center [302, 164] width 30 height 33
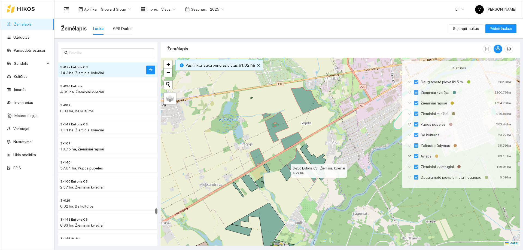
click at [286, 170] on icon at bounding box center [286, 173] width 13 height 17
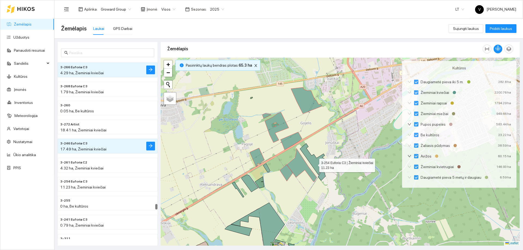
click at [314, 164] on icon at bounding box center [313, 160] width 26 height 32
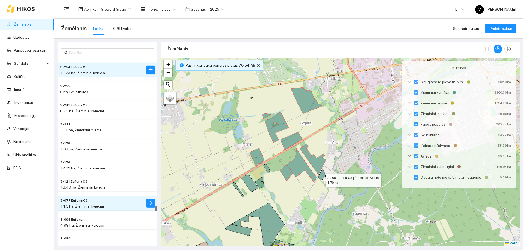
click at [320, 179] on icon at bounding box center [322, 175] width 8 height 12
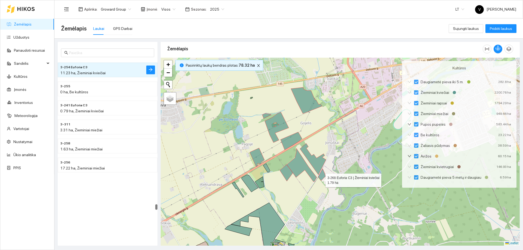
scroll to position [8194, 0]
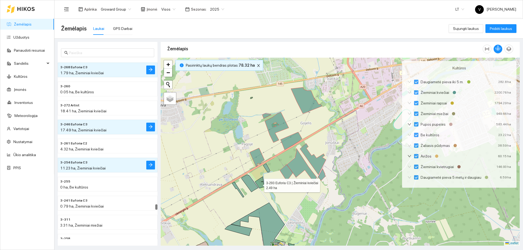
click at [259, 184] on icon at bounding box center [259, 183] width 9 height 12
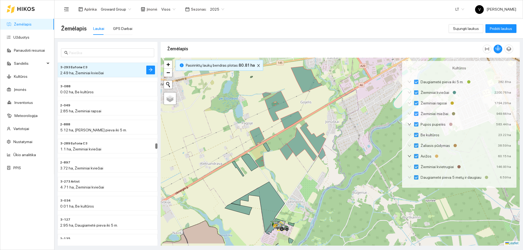
drag, startPoint x: 295, startPoint y: 179, endPoint x: 294, endPoint y: 142, distance: 36.5
click at [294, 142] on div at bounding box center [340, 152] width 359 height 188
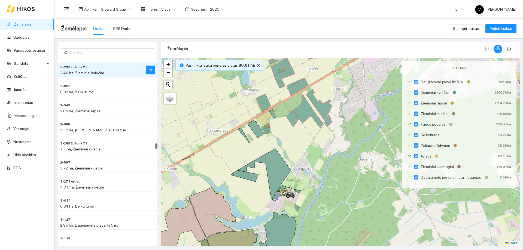
scroll to position [4852, 0]
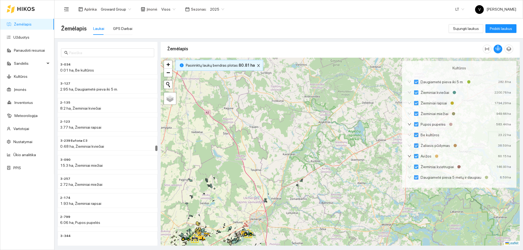
drag, startPoint x: 327, startPoint y: 121, endPoint x: 310, endPoint y: 170, distance: 52.5
click at [310, 170] on div at bounding box center [340, 152] width 359 height 188
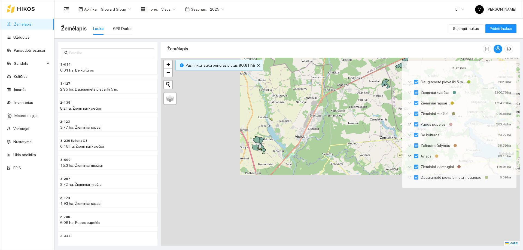
drag, startPoint x: 347, startPoint y: 103, endPoint x: 368, endPoint y: 78, distance: 32.1
click at [368, 78] on div at bounding box center [340, 152] width 359 height 188
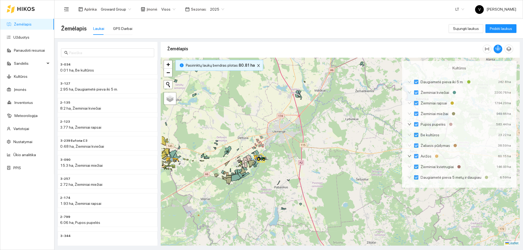
drag, startPoint x: 270, startPoint y: 142, endPoint x: 272, endPoint y: 139, distance: 4.0
click at [273, 137] on div at bounding box center [340, 152] width 359 height 188
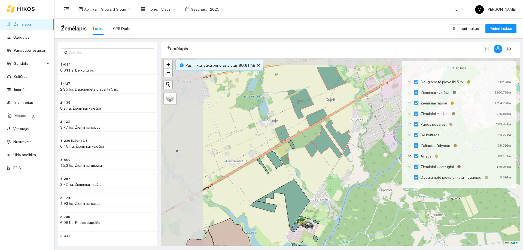
drag, startPoint x: 262, startPoint y: 145, endPoint x: 298, endPoint y: 166, distance: 41.5
click at [298, 166] on div at bounding box center [340, 152] width 359 height 188
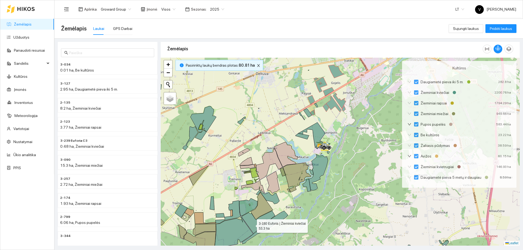
click at [252, 223] on icon at bounding box center [258, 222] width 33 height 23
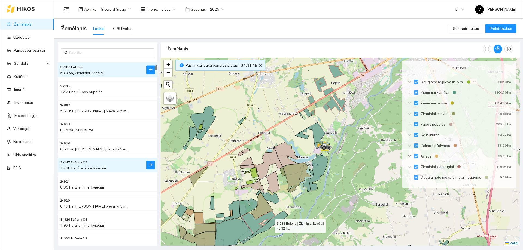
click at [270, 225] on icon at bounding box center [265, 227] width 46 height 33
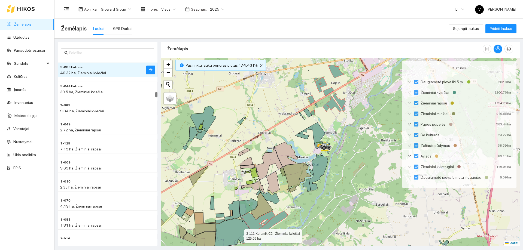
drag, startPoint x: 239, startPoint y: 235, endPoint x: 236, endPoint y: 224, distance: 11.6
click at [239, 235] on icon at bounding box center [234, 232] width 38 height 30
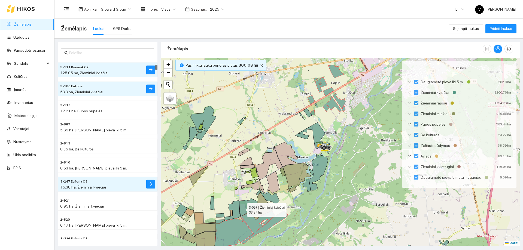
click at [242, 209] on icon at bounding box center [248, 208] width 18 height 18
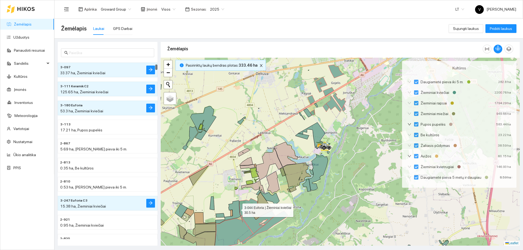
click at [237, 209] on icon at bounding box center [227, 212] width 25 height 23
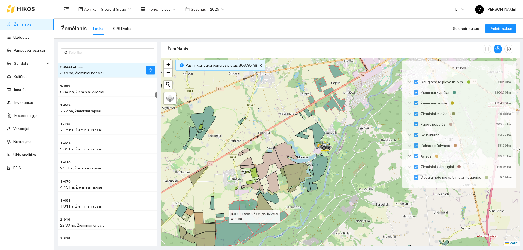
click at [222, 215] on icon at bounding box center [220, 215] width 9 height 4
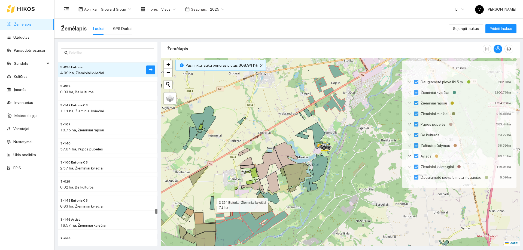
click at [212, 207] on icon at bounding box center [212, 203] width 5 height 13
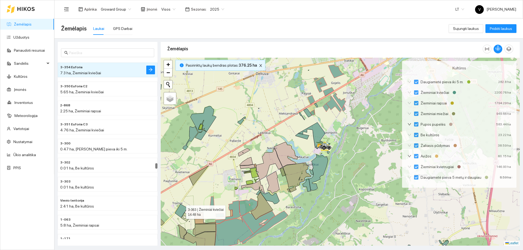
click at [182, 213] on icon at bounding box center [181, 211] width 13 height 14
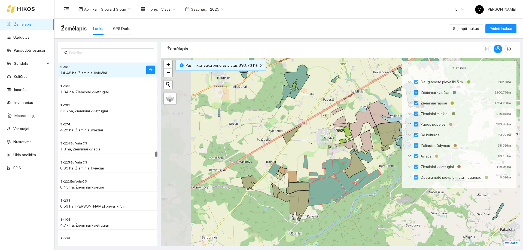
drag, startPoint x: 206, startPoint y: 194, endPoint x: 297, endPoint y: 153, distance: 99.6
click at [296, 153] on div at bounding box center [340, 152] width 359 height 188
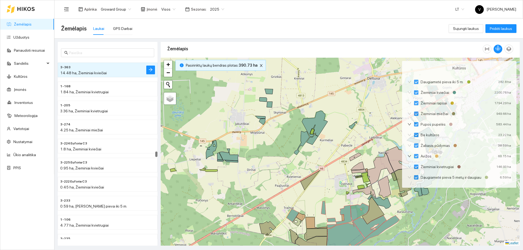
drag, startPoint x: 268, startPoint y: 146, endPoint x: 282, endPoint y: 186, distance: 41.9
click at [283, 187] on div at bounding box center [340, 152] width 359 height 188
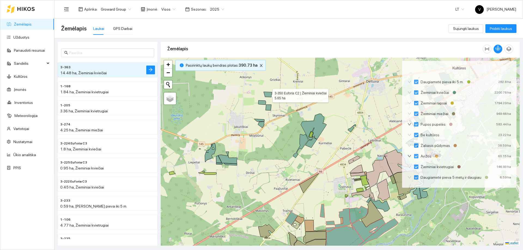
click at [268, 97] on icon at bounding box center [268, 94] width 8 height 5
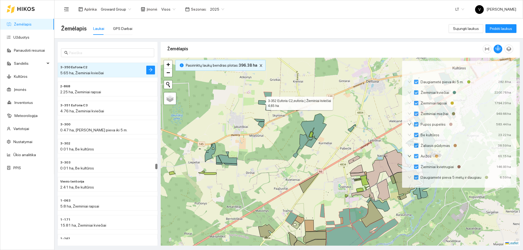
click at [262, 103] on icon at bounding box center [262, 102] width 8 height 4
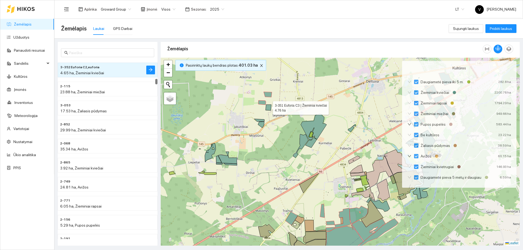
click at [268, 107] on icon at bounding box center [268, 108] width 6 height 6
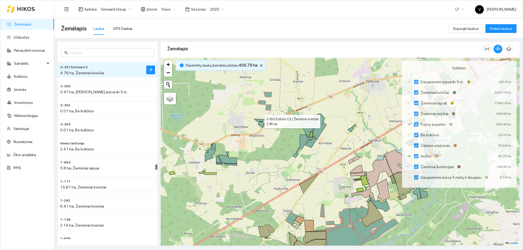
click at [262, 121] on icon at bounding box center [259, 120] width 10 height 3
click at [261, 125] on icon at bounding box center [261, 125] width 6 height 6
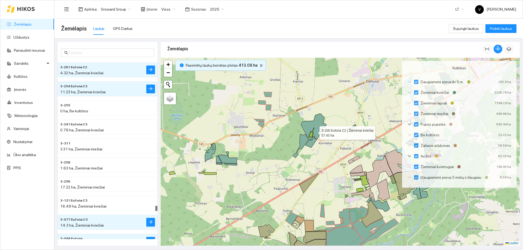
click at [314, 129] on icon at bounding box center [314, 127] width 26 height 26
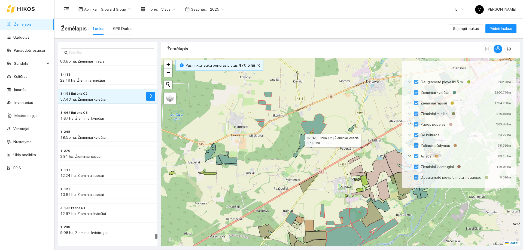
click at [300, 139] on icon at bounding box center [300, 146] width 15 height 24
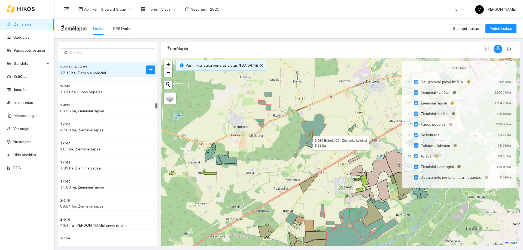
click at [308, 142] on icon at bounding box center [310, 143] width 11 height 10
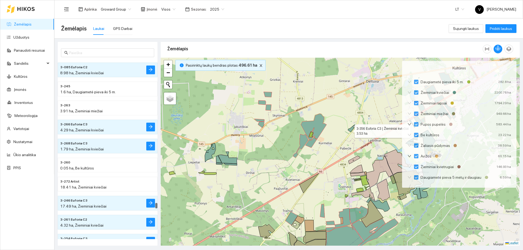
click at [351, 130] on icon at bounding box center [352, 129] width 8 height 8
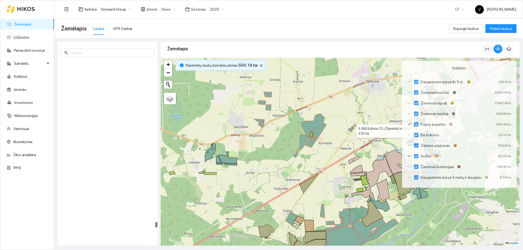
scroll to position [9209, 0]
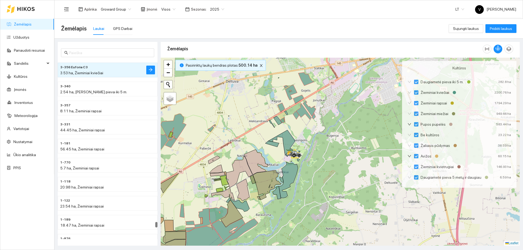
drag, startPoint x: 326, startPoint y: 145, endPoint x: 280, endPoint y: 131, distance: 48.1
click at [225, 145] on div at bounding box center [340, 152] width 359 height 188
click at [277, 121] on icon at bounding box center [278, 120] width 8 height 9
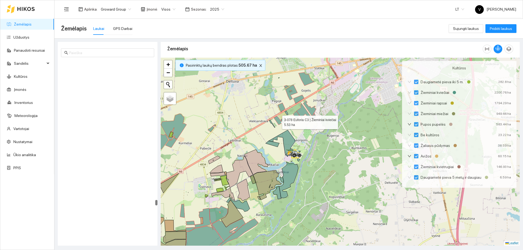
scroll to position [7952, 0]
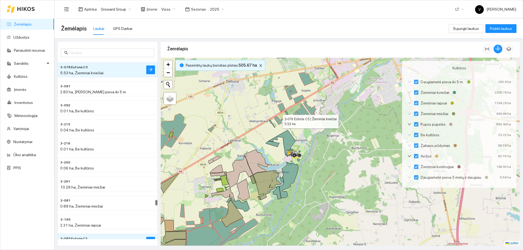
click at [278, 122] on icon at bounding box center [278, 120] width 8 height 9
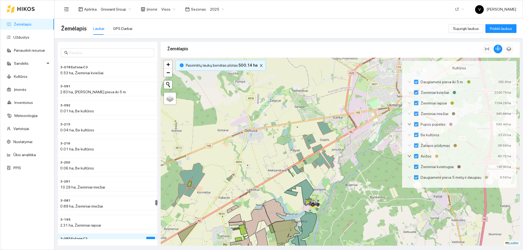
drag, startPoint x: 298, startPoint y: 127, endPoint x: 313, endPoint y: 166, distance: 41.6
click at [313, 166] on icon at bounding box center [315, 165] width 6 height 8
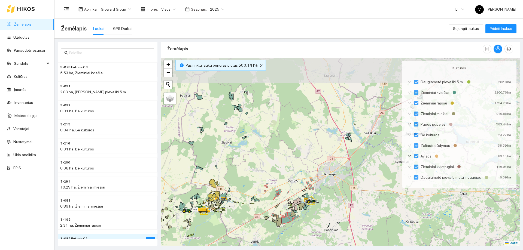
drag, startPoint x: 366, startPoint y: 121, endPoint x: 351, endPoint y: 149, distance: 31.7
click at [351, 149] on div at bounding box center [340, 152] width 359 height 188
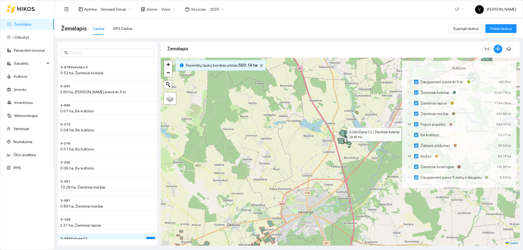
click at [341, 133] on icon at bounding box center [342, 133] width 6 height 7
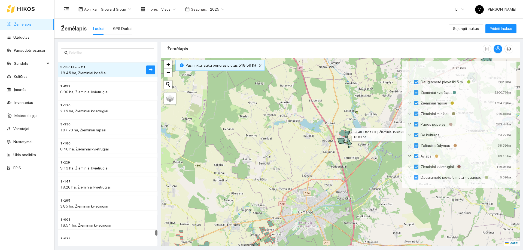
click at [347, 133] on icon at bounding box center [347, 134] width 5 height 6
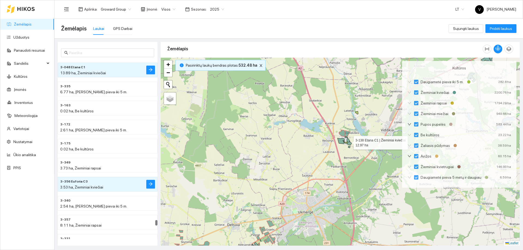
click at [347, 141] on icon at bounding box center [348, 141] width 7 height 9
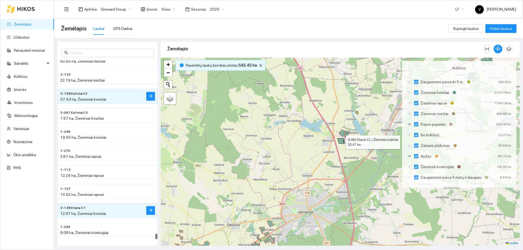
click at [342, 142] on icon at bounding box center [340, 141] width 7 height 6
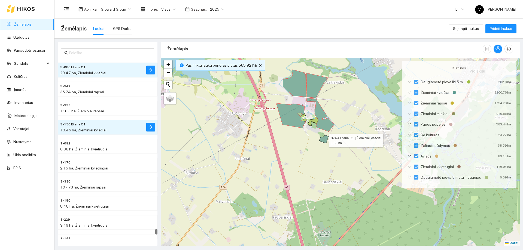
click at [325, 141] on icon at bounding box center [323, 139] width 9 height 8
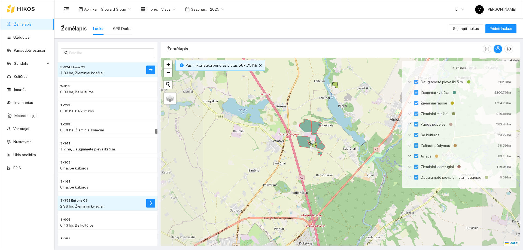
drag, startPoint x: 359, startPoint y: 121, endPoint x: 310, endPoint y: 186, distance: 81.7
click at [306, 196] on div at bounding box center [340, 152] width 359 height 188
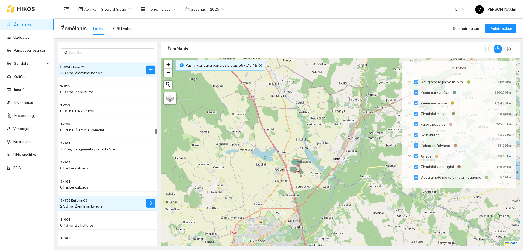
drag, startPoint x: 334, startPoint y: 126, endPoint x: 307, endPoint y: 178, distance: 59.1
click at [307, 178] on div at bounding box center [340, 152] width 359 height 188
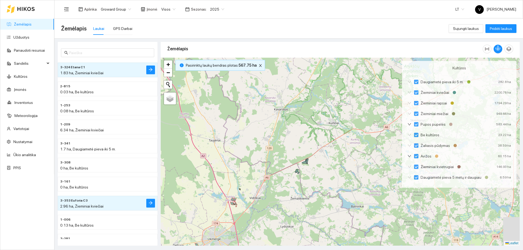
drag, startPoint x: 344, startPoint y: 154, endPoint x: 292, endPoint y: 146, distance: 52.3
click at [292, 146] on div at bounding box center [340, 152] width 359 height 188
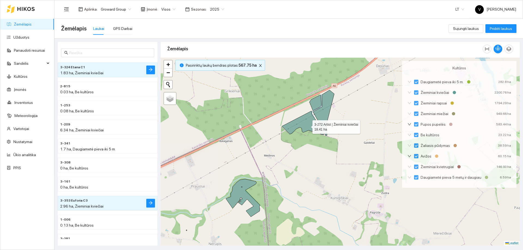
click at [307, 125] on icon at bounding box center [303, 123] width 42 height 24
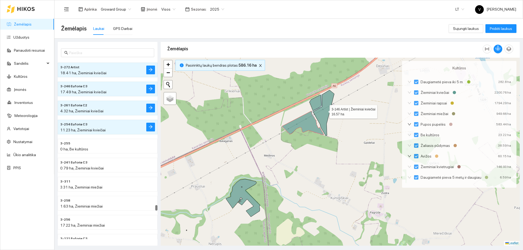
click at [316, 115] on icon at bounding box center [323, 113] width 21 height 46
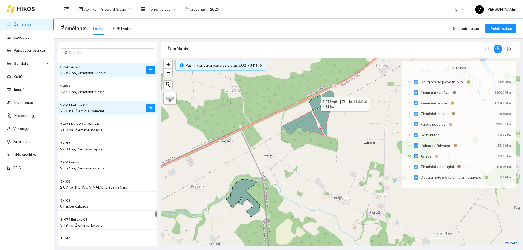
click at [316, 99] on icon at bounding box center [315, 103] width 12 height 16
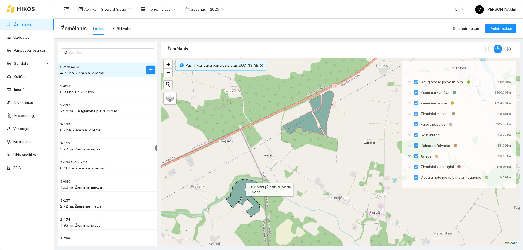
click at [243, 184] on icon at bounding box center [243, 198] width 34 height 38
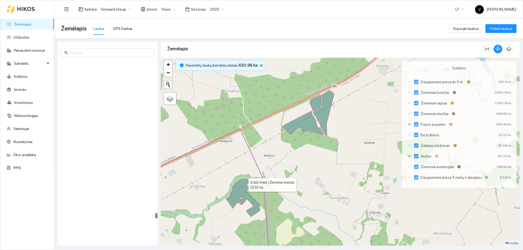
scroll to position [8696, 0]
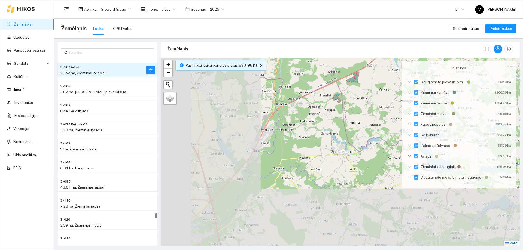
drag, startPoint x: 297, startPoint y: 135, endPoint x: 331, endPoint y: 108, distance: 43.9
click at [331, 108] on div at bounding box center [340, 152] width 359 height 188
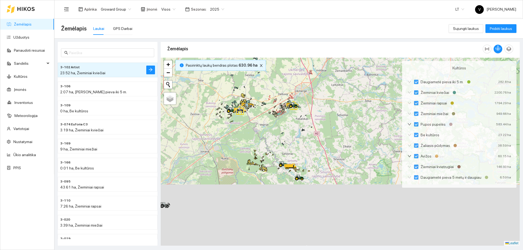
drag, startPoint x: 265, startPoint y: 154, endPoint x: 306, endPoint y: 90, distance: 75.7
click at [306, 90] on div at bounding box center [340, 152] width 359 height 188
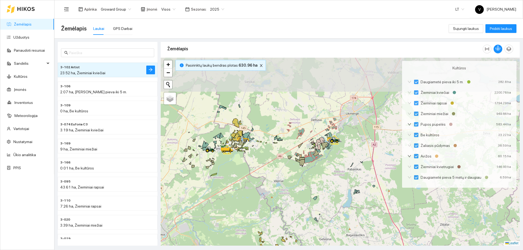
drag, startPoint x: 344, startPoint y: 132, endPoint x: 343, endPoint y: 139, distance: 7.4
click at [344, 141] on div at bounding box center [340, 152] width 359 height 188
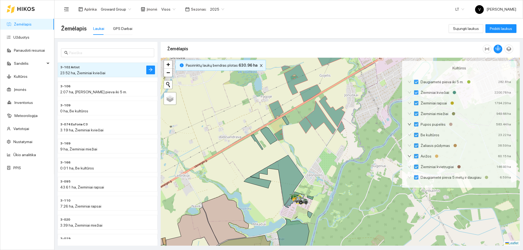
drag, startPoint x: 322, startPoint y: 155, endPoint x: 297, endPoint y: 141, distance: 29.4
click at [297, 141] on div at bounding box center [340, 152] width 359 height 188
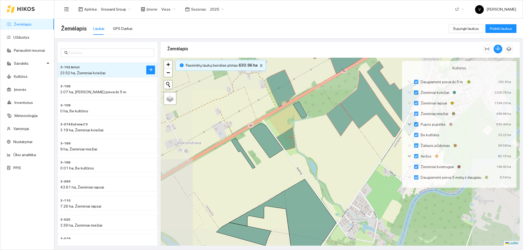
drag, startPoint x: 304, startPoint y: 177, endPoint x: 300, endPoint y: 125, distance: 52.1
click at [300, 125] on div at bounding box center [340, 152] width 359 height 188
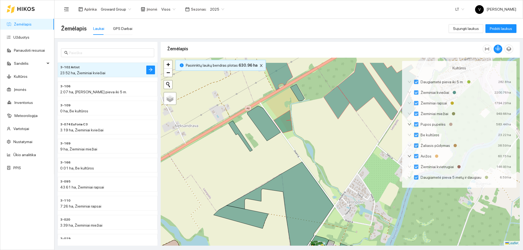
drag, startPoint x: 290, startPoint y: 123, endPoint x: 288, endPoint y: 167, distance: 45.0
click at [286, 133] on icon at bounding box center [283, 121] width 19 height 23
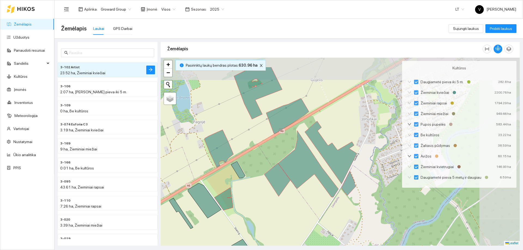
drag, startPoint x: 315, startPoint y: 170, endPoint x: 259, endPoint y: 199, distance: 62.0
click at [259, 199] on div at bounding box center [340, 152] width 359 height 188
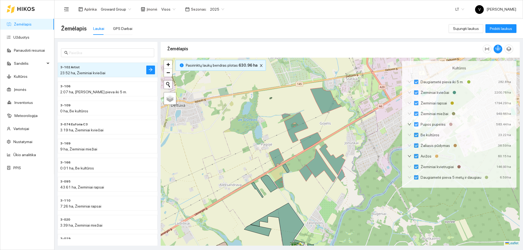
drag, startPoint x: 285, startPoint y: 158, endPoint x: 304, endPoint y: 156, distance: 19.5
click at [304, 156] on div at bounding box center [340, 152] width 359 height 188
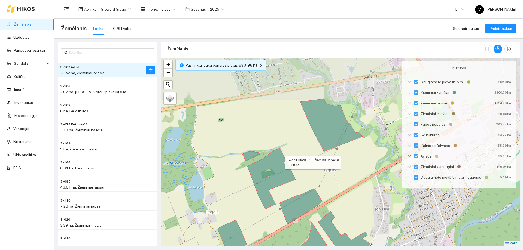
drag, startPoint x: 303, startPoint y: 124, endPoint x: 280, endPoint y: 161, distance: 43.6
click at [280, 161] on icon at bounding box center [268, 178] width 53 height 61
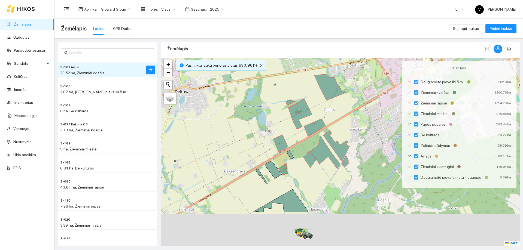
drag, startPoint x: 319, startPoint y: 160, endPoint x: 325, endPoint y: 101, distance: 59.9
click at [325, 119] on icon at bounding box center [315, 128] width 22 height 18
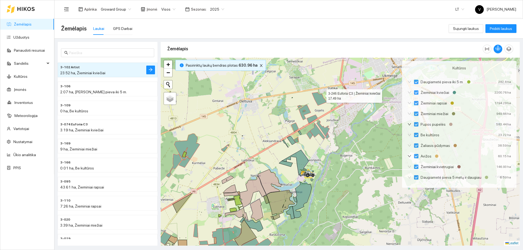
drag, startPoint x: 321, startPoint y: 95, endPoint x: 304, endPoint y: 94, distance: 17.7
drag, startPoint x: 304, startPoint y: 94, endPoint x: 275, endPoint y: 128, distance: 44.0
click at [274, 125] on div at bounding box center [340, 152] width 359 height 188
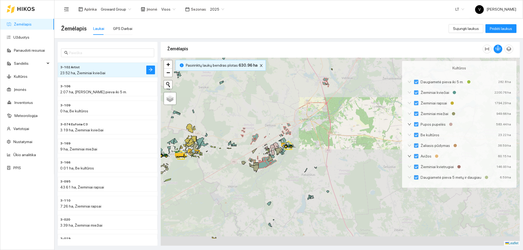
drag, startPoint x: 240, startPoint y: 209, endPoint x: 267, endPoint y: 154, distance: 61.9
click at [267, 154] on div at bounding box center [340, 152] width 359 height 188
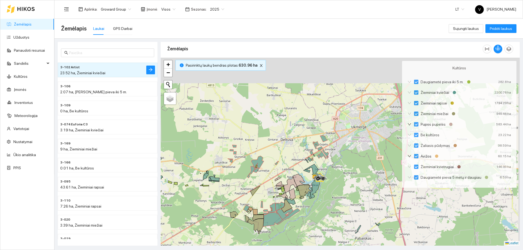
drag, startPoint x: 341, startPoint y: 88, endPoint x: 331, endPoint y: 185, distance: 98.2
click at [332, 187] on div at bounding box center [340, 152] width 359 height 188
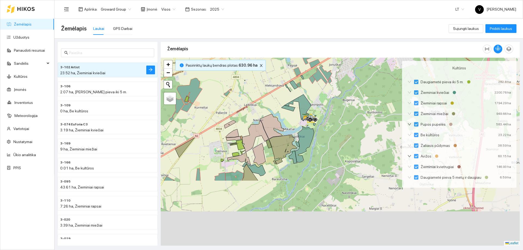
drag, startPoint x: 266, startPoint y: 199, endPoint x: 303, endPoint y: 102, distance: 104.2
click at [303, 102] on div at bounding box center [340, 152] width 359 height 188
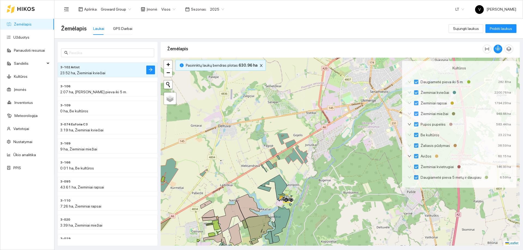
drag, startPoint x: 314, startPoint y: 114, endPoint x: 290, endPoint y: 195, distance: 83.9
click at [290, 195] on div at bounding box center [289, 199] width 10 height 8
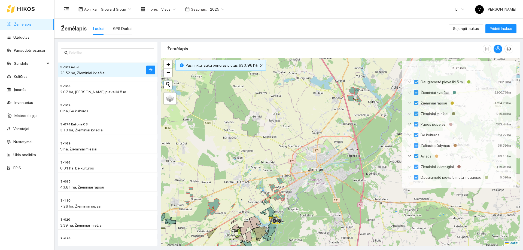
drag, startPoint x: 334, startPoint y: 187, endPoint x: 308, endPoint y: 189, distance: 26.3
click at [331, 195] on div at bounding box center [340, 152] width 359 height 188
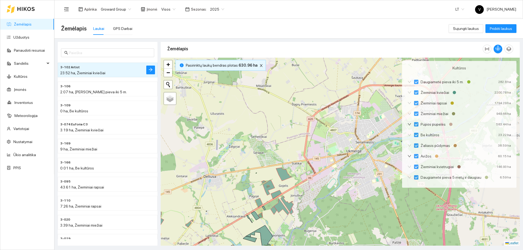
drag, startPoint x: 274, startPoint y: 200, endPoint x: 274, endPoint y: 196, distance: 4.7
click at [276, 187] on div at bounding box center [340, 152] width 359 height 188
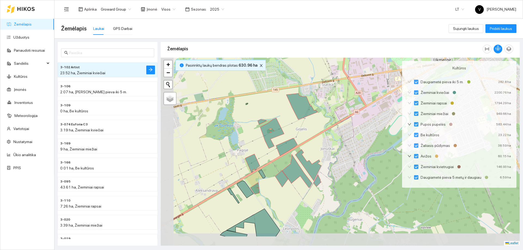
drag, startPoint x: 269, startPoint y: 187, endPoint x: 280, endPoint y: 154, distance: 35.0
click at [282, 165] on div at bounding box center [340, 152] width 359 height 188
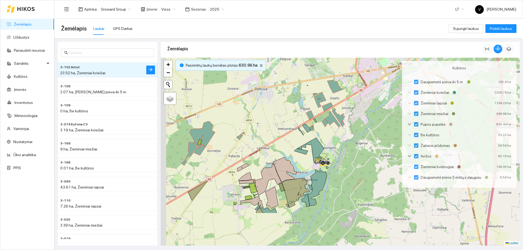
drag, startPoint x: 315, startPoint y: 145, endPoint x: 329, endPoint y: 129, distance: 20.5
click at [324, 138] on icon at bounding box center [310, 150] width 27 height 25
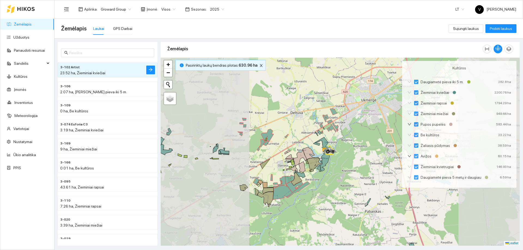
drag, startPoint x: 289, startPoint y: 187, endPoint x: 308, endPoint y: 161, distance: 31.6
click at [292, 184] on icon at bounding box center [282, 192] width 19 height 16
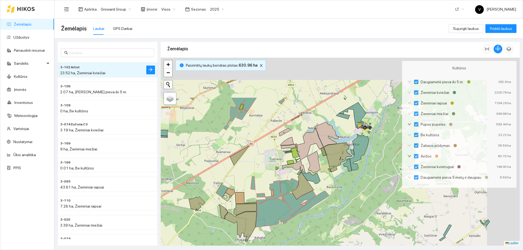
drag, startPoint x: 347, startPoint y: 146, endPoint x: 320, endPoint y: 177, distance: 41.7
click at [320, 177] on div at bounding box center [340, 152] width 359 height 188
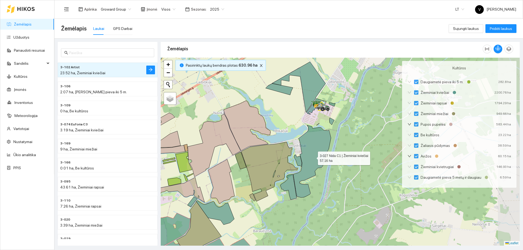
drag, startPoint x: 349, startPoint y: 160, endPoint x: 295, endPoint y: 162, distance: 53.7
click at [313, 157] on icon at bounding box center [312, 161] width 38 height 72
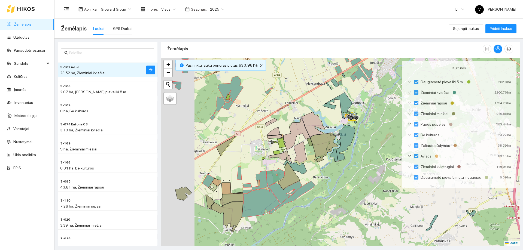
drag, startPoint x: 285, startPoint y: 200, endPoint x: 347, endPoint y: 167, distance: 70.2
click at [315, 181] on icon at bounding box center [292, 197] width 46 height 33
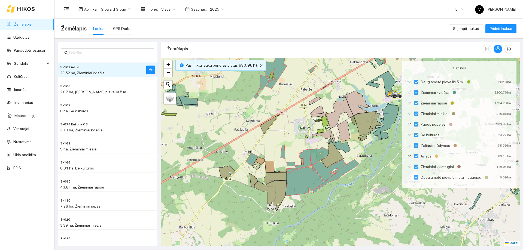
click at [219, 8] on span "2025" at bounding box center [217, 9] width 14 height 8
click at [213, 71] on div "2026" at bounding box center [213, 72] width 14 height 6
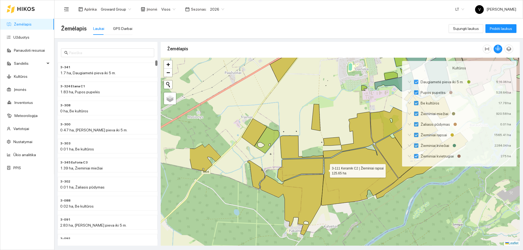
drag, startPoint x: 260, startPoint y: 171, endPoint x: 325, endPoint y: 170, distance: 65.1
click at [325, 170] on icon at bounding box center [359, 175] width 77 height 61
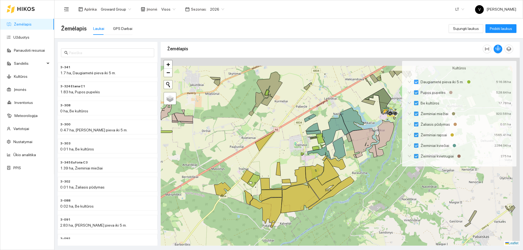
drag, startPoint x: 337, startPoint y: 133, endPoint x: 321, endPoint y: 165, distance: 35.7
click at [321, 165] on div at bounding box center [340, 152] width 359 height 188
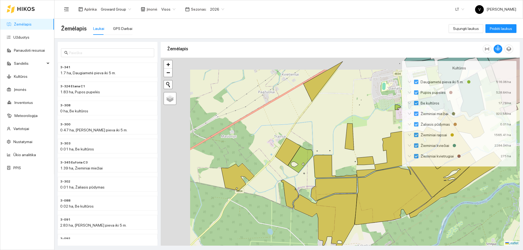
drag, startPoint x: 270, startPoint y: 172, endPoint x: 299, endPoint y: 190, distance: 34.9
click at [299, 190] on div at bounding box center [340, 152] width 359 height 188
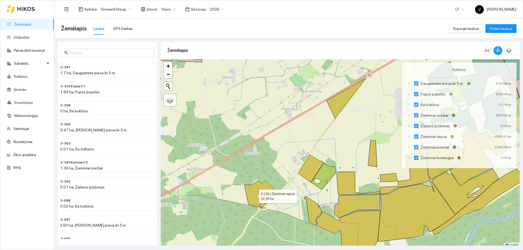
scroll to position [2, 0]
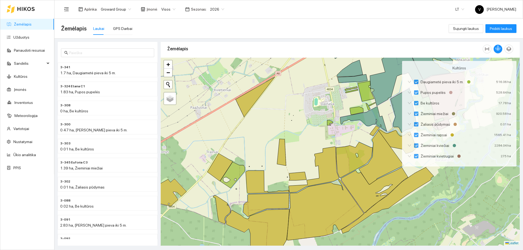
drag, startPoint x: 329, startPoint y: 139, endPoint x: 251, endPoint y: 152, distance: 79.7
click at [251, 152] on div at bounding box center [340, 152] width 359 height 188
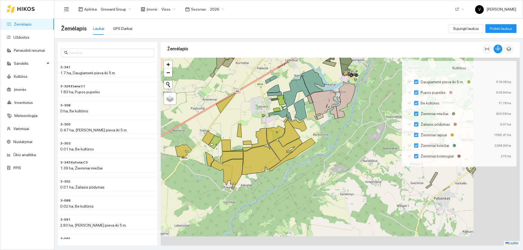
drag, startPoint x: 283, startPoint y: 139, endPoint x: 257, endPoint y: 131, distance: 27.8
click at [257, 131] on div at bounding box center [340, 152] width 359 height 188
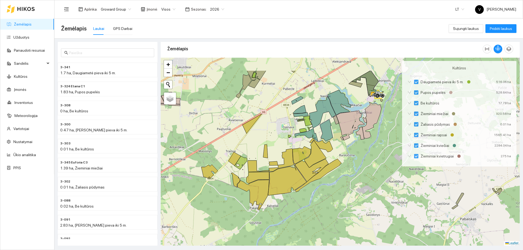
drag, startPoint x: 255, startPoint y: 122, endPoint x: 263, endPoint y: 149, distance: 28.2
click at [258, 150] on div at bounding box center [340, 152] width 359 height 188
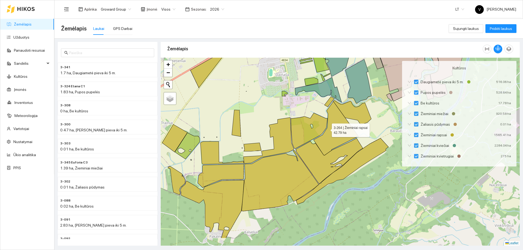
drag, startPoint x: 303, startPoint y: 156, endPoint x: 332, endPoint y: 127, distance: 40.6
click at [327, 129] on icon at bounding box center [335, 129] width 45 height 54
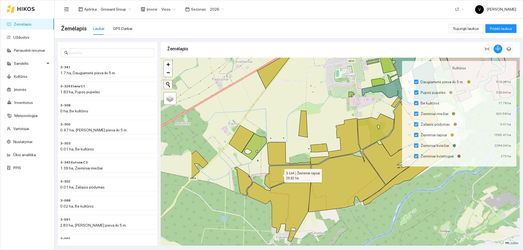
drag, startPoint x: 212, startPoint y: 173, endPoint x: 279, endPoint y: 175, distance: 66.7
click at [279, 175] on icon at bounding box center [287, 177] width 46 height 24
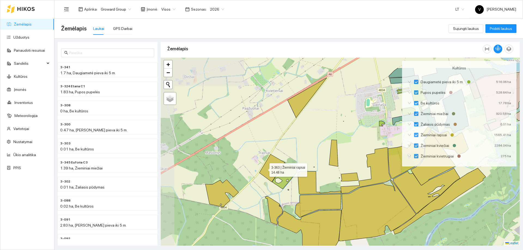
drag, startPoint x: 234, startPoint y: 139, endPoint x: 271, endPoint y: 167, distance: 45.9
click at [267, 169] on icon at bounding box center [271, 168] width 25 height 28
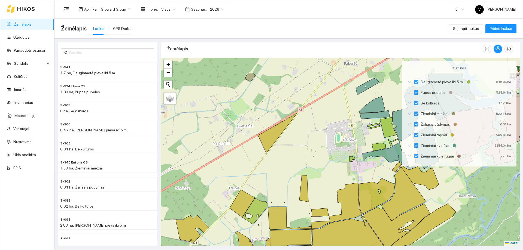
drag, startPoint x: 377, startPoint y: 207, endPoint x: 366, endPoint y: 206, distance: 10.7
click at [360, 214] on icon at bounding box center [376, 196] width 36 height 36
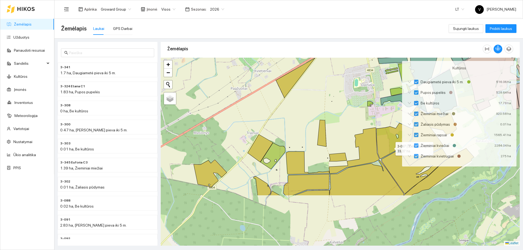
drag, startPoint x: 356, startPoint y: 217, endPoint x: 390, endPoint y: 148, distance: 77.1
click at [390, 148] on icon at bounding box center [394, 141] width 36 height 36
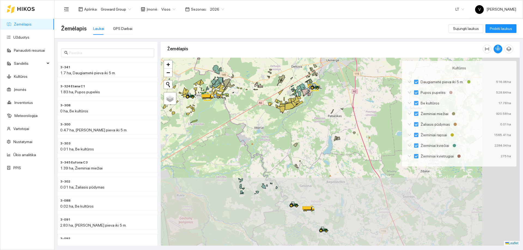
drag, startPoint x: 262, startPoint y: 129, endPoint x: 254, endPoint y: 120, distance: 11.9
click at [254, 120] on div at bounding box center [340, 152] width 359 height 188
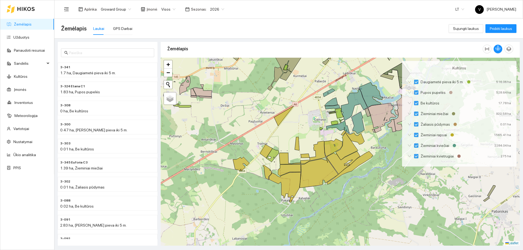
drag, startPoint x: 279, startPoint y: 158, endPoint x: 251, endPoint y: 150, distance: 29.5
click at [260, 150] on icon at bounding box center [266, 152] width 13 height 14
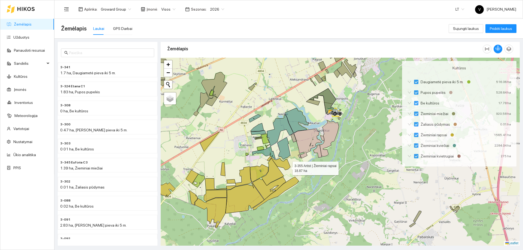
drag, startPoint x: 277, startPoint y: 175, endPoint x: 296, endPoint y: 158, distance: 25.4
click at [290, 158] on icon at bounding box center [280, 164] width 19 height 12
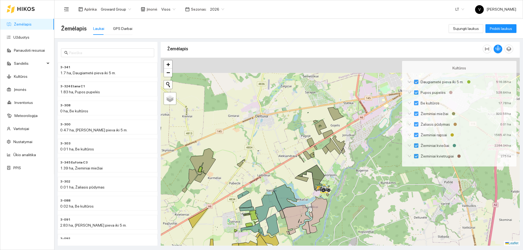
drag, startPoint x: 287, startPoint y: 138, endPoint x: 282, endPoint y: 161, distance: 23.8
click at [282, 161] on div at bounding box center [340, 152] width 359 height 188
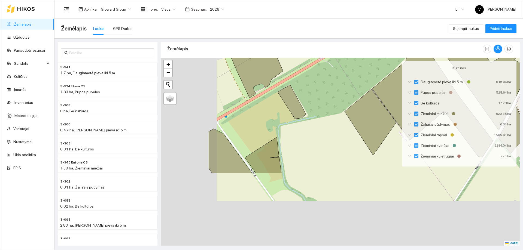
drag, startPoint x: 328, startPoint y: 108, endPoint x: 337, endPoint y: 93, distance: 17.4
click at [337, 93] on div at bounding box center [340, 152] width 359 height 188
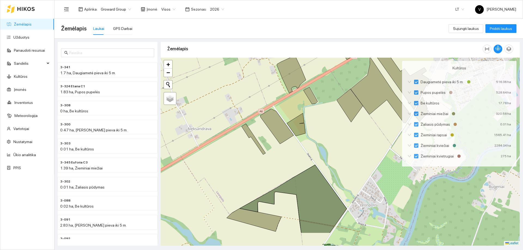
drag, startPoint x: 268, startPoint y: 188, endPoint x: 297, endPoint y: 157, distance: 42.8
click at [297, 157] on div at bounding box center [340, 152] width 359 height 188
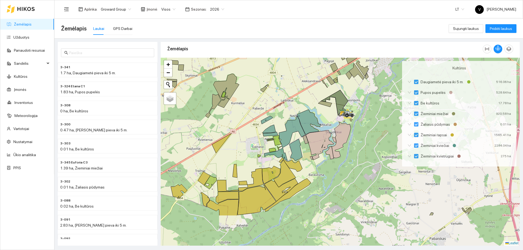
drag, startPoint x: 360, startPoint y: 109, endPoint x: 350, endPoint y: 97, distance: 15.7
click at [352, 98] on div at bounding box center [340, 152] width 359 height 188
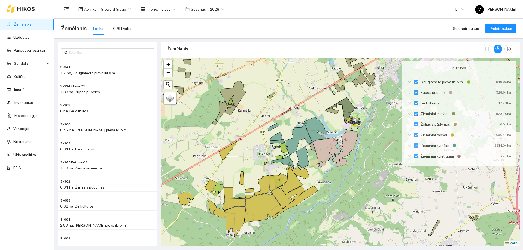
drag, startPoint x: 264, startPoint y: 103, endPoint x: 301, endPoint y: 123, distance: 41.8
click at [301, 123] on div at bounding box center [340, 152] width 359 height 188
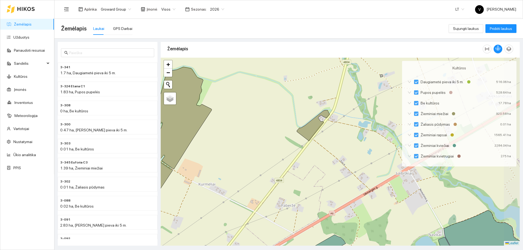
drag, startPoint x: 336, startPoint y: 114, endPoint x: 299, endPoint y: 151, distance: 52.2
click at [299, 141] on icon at bounding box center [313, 125] width 33 height 31
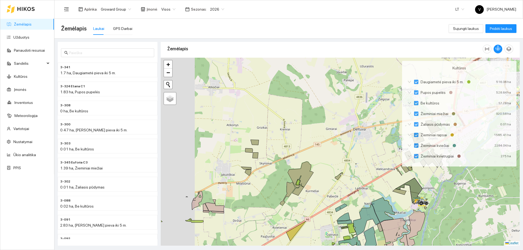
drag, startPoint x: 291, startPoint y: 165, endPoint x: 328, endPoint y: 190, distance: 44.5
click at [329, 191] on div at bounding box center [340, 152] width 359 height 188
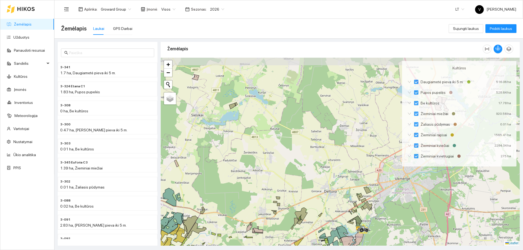
drag, startPoint x: 323, startPoint y: 161, endPoint x: 321, endPoint y: 193, distance: 31.4
click at [321, 193] on div at bounding box center [340, 152] width 359 height 188
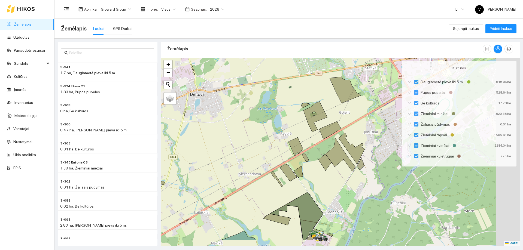
drag, startPoint x: 383, startPoint y: 194, endPoint x: 303, endPoint y: 178, distance: 81.5
click at [310, 171] on div at bounding box center [340, 152] width 359 height 188
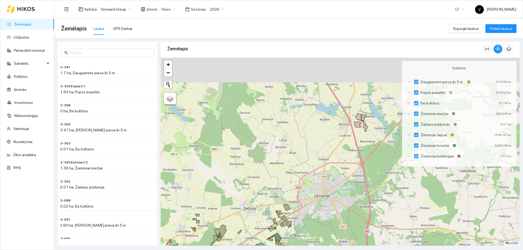
drag, startPoint x: 367, startPoint y: 160, endPoint x: 343, endPoint y: 207, distance: 53.1
click at [343, 207] on div at bounding box center [340, 152] width 359 height 188
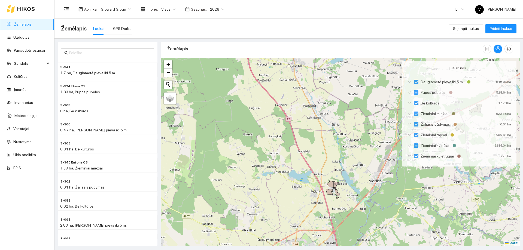
drag, startPoint x: 369, startPoint y: 144, endPoint x: 346, endPoint y: 202, distance: 62.4
click at [346, 202] on div at bounding box center [340, 152] width 359 height 188
